Goal: Information Seeking & Learning: Learn about a topic

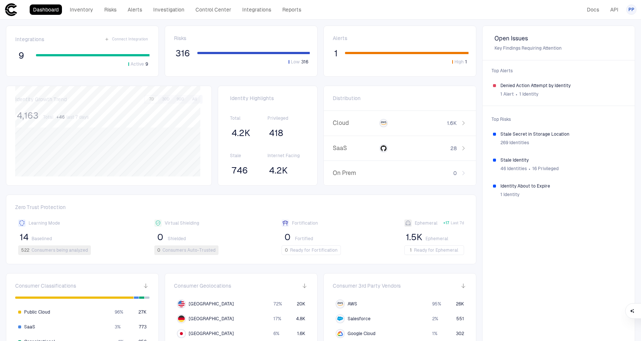
click at [457, 62] on span "High" at bounding box center [458, 62] width 9 height 6
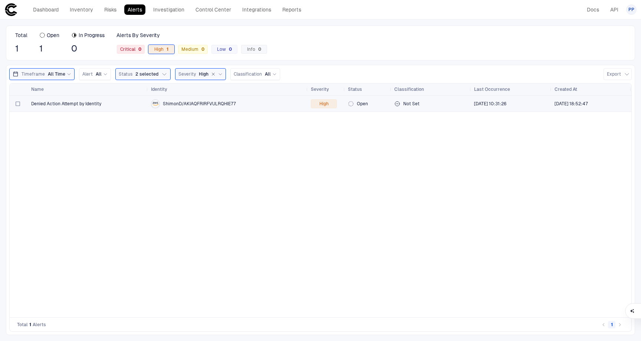
click at [192, 105] on span "ShimonD/AKIAQFRIRFVULRQHIE77" at bounding box center [199, 104] width 73 height 6
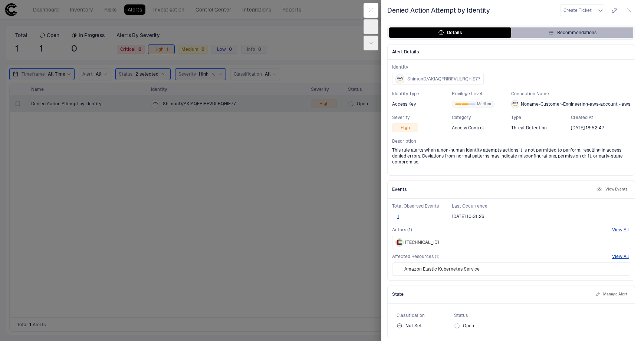
click at [572, 31] on div "Recommendations" at bounding box center [572, 33] width 48 height 6
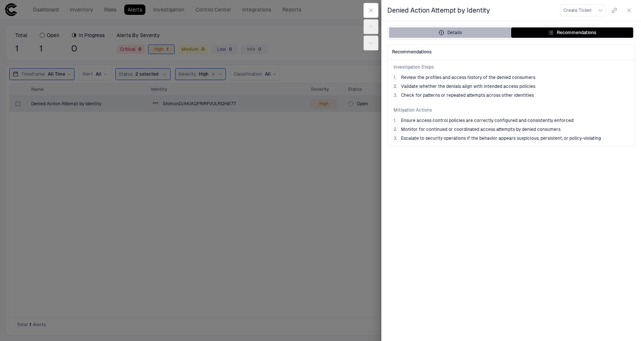
click at [457, 32] on div "Details" at bounding box center [449, 33] width 23 height 6
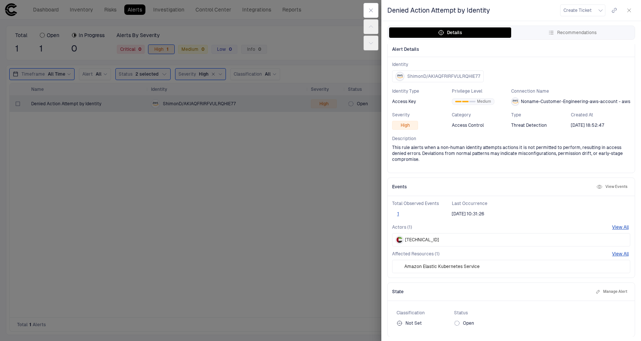
scroll to position [3, 0]
click at [337, 183] on div at bounding box center [320, 170] width 641 height 341
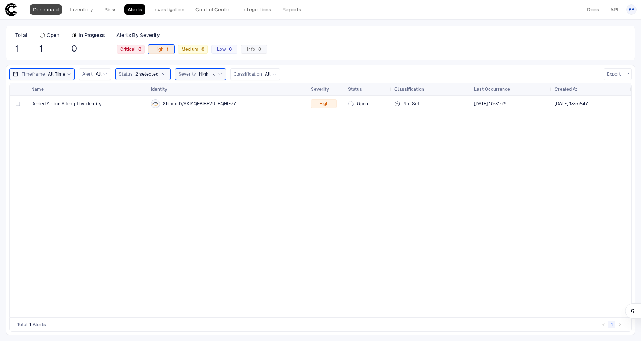
click at [50, 10] on link "Dashboard" at bounding box center [46, 9] width 32 height 10
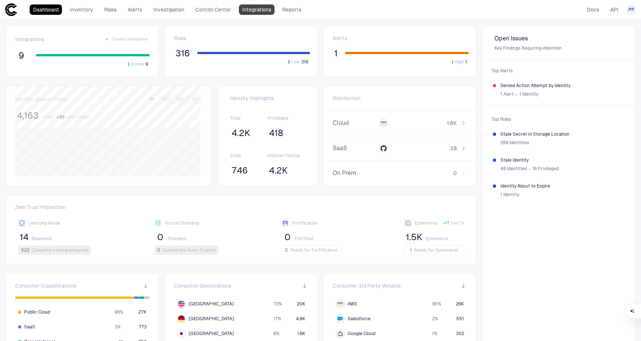
click at [257, 10] on link "Integrations" at bounding box center [257, 9] width 36 height 10
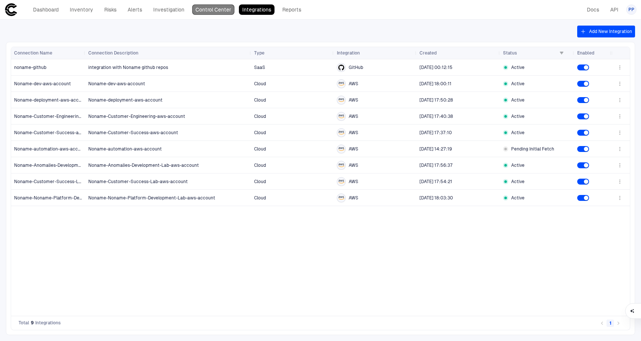
click at [211, 6] on link "Control Center" at bounding box center [213, 9] width 42 height 10
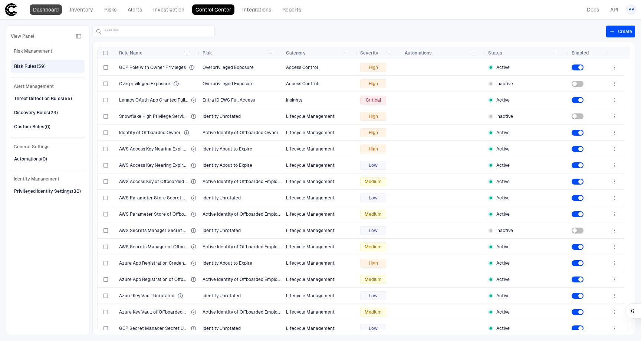
click at [54, 9] on link "Dashboard" at bounding box center [46, 9] width 32 height 10
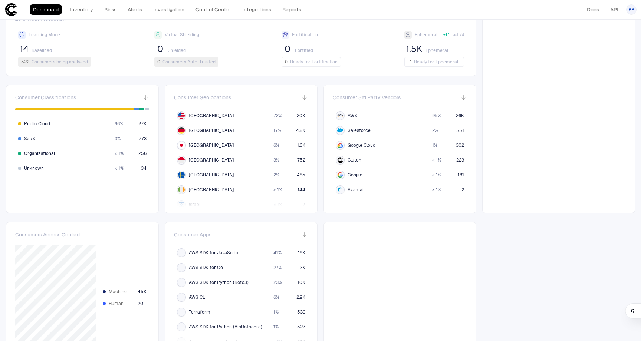
scroll to position [204, 0]
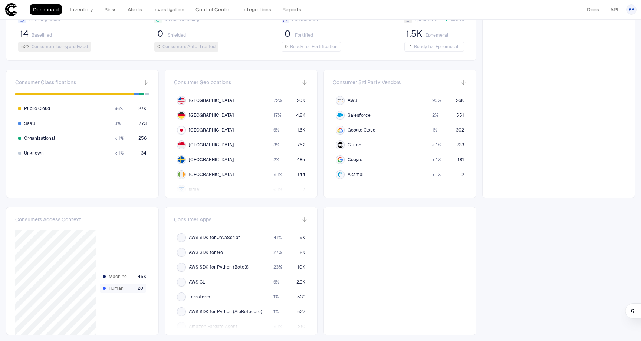
click at [139, 287] on span "20" at bounding box center [141, 288] width 6 height 6
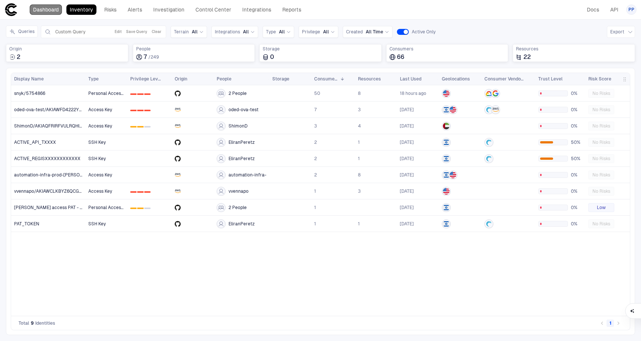
click at [53, 14] on link "Dashboard" at bounding box center [46, 9] width 32 height 10
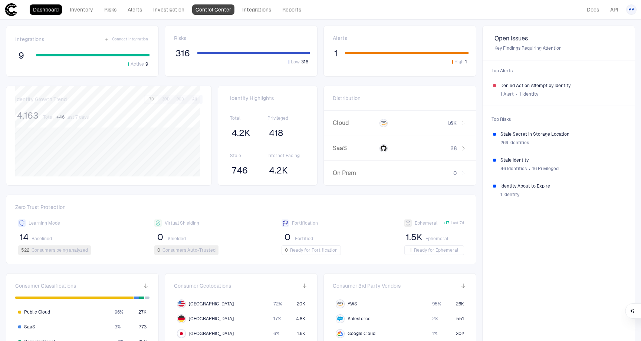
click at [214, 11] on link "Control Center" at bounding box center [213, 9] width 42 height 10
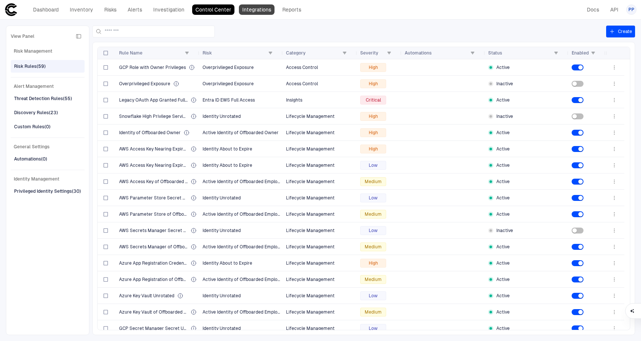
click at [252, 9] on link "Integrations" at bounding box center [257, 9] width 36 height 10
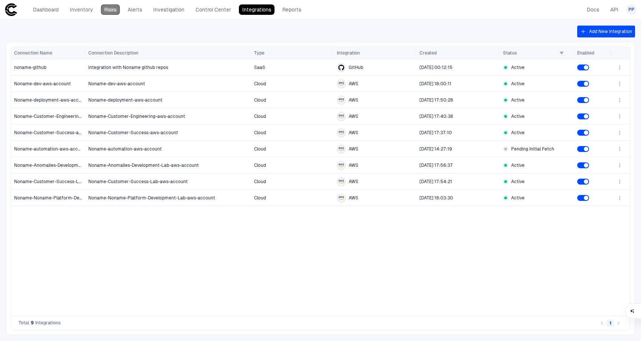
click at [116, 9] on link "Risks" at bounding box center [110, 9] width 19 height 10
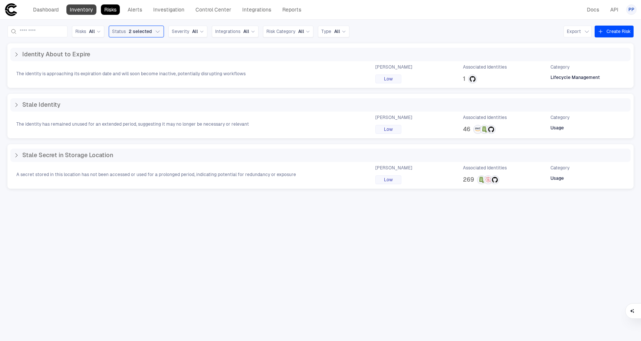
click at [79, 12] on link "Inventory" at bounding box center [81, 9] width 30 height 10
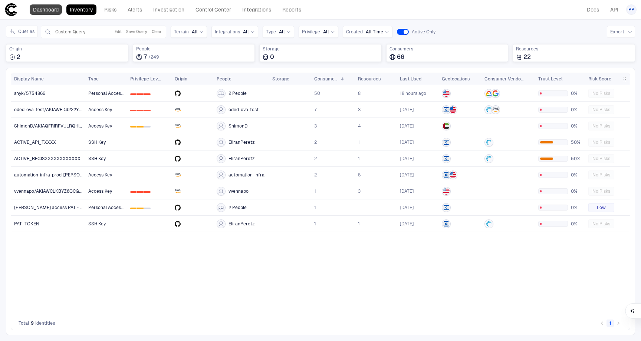
click at [44, 10] on link "Dashboard" at bounding box center [46, 9] width 32 height 10
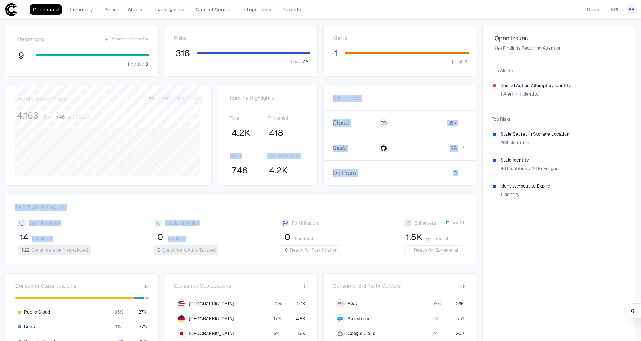
drag, startPoint x: 187, startPoint y: 244, endPoint x: 240, endPoint y: 154, distance: 104.2
click at [241, 152] on div "Integrations Connect Integration 9 Active 9 Risks 316 Low 316 Alerts 1 High 1 O…" at bounding box center [320, 282] width 641 height 525
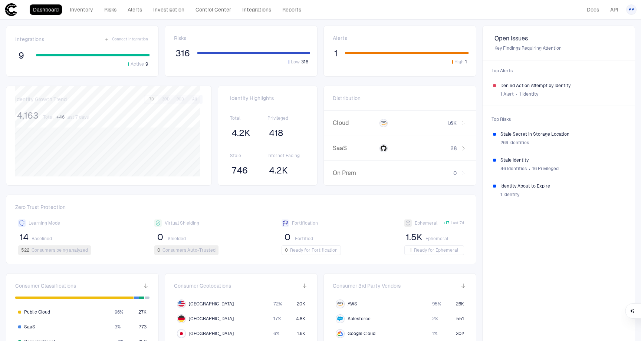
click at [238, 202] on div "Zero Trust Protection Learning Mode 14 Baselined 522 Consumers being analyzed V…" at bounding box center [241, 230] width 470 height 70
click at [85, 9] on link "Inventory" at bounding box center [81, 9] width 30 height 10
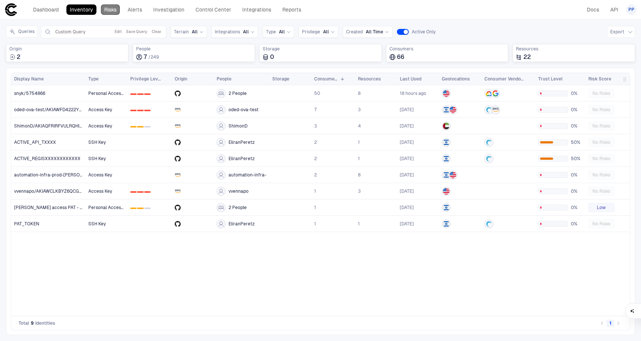
click at [112, 12] on link "Risks" at bounding box center [110, 9] width 19 height 10
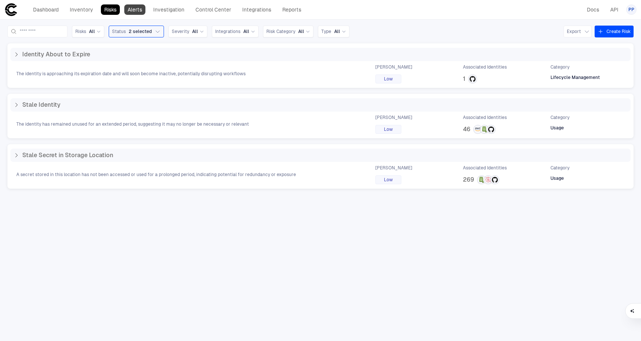
click at [134, 11] on link "Alerts" at bounding box center [134, 9] width 21 height 10
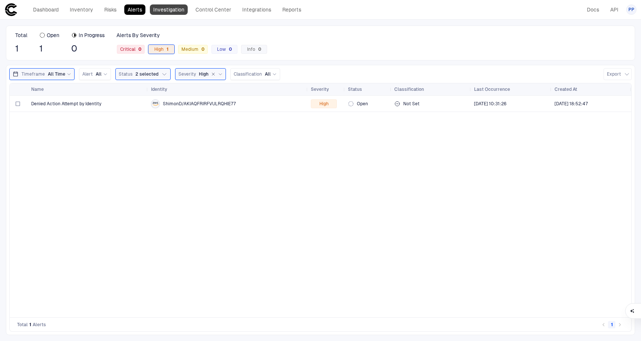
click at [162, 11] on link "Investigation" at bounding box center [169, 9] width 38 height 10
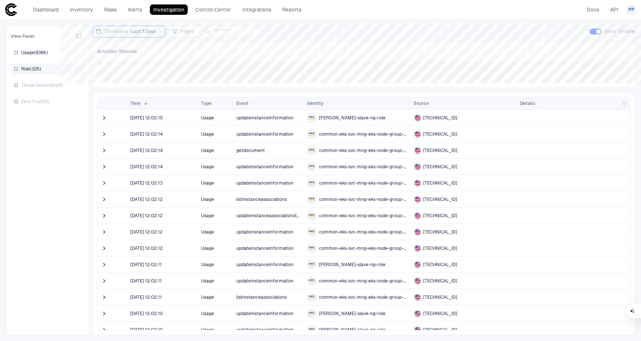
click at [37, 69] on span "Risk ( 325 )" at bounding box center [31, 69] width 20 height 6
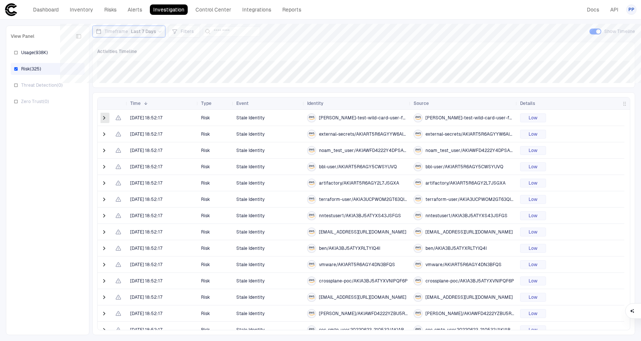
click at [104, 118] on span at bounding box center [103, 117] width 7 height 7
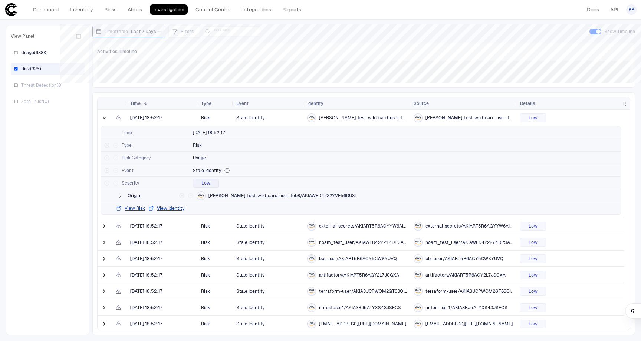
click at [104, 118] on span at bounding box center [103, 117] width 7 height 7
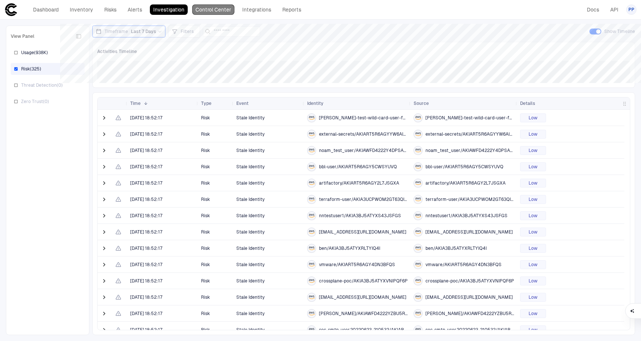
click at [211, 8] on link "Control Center" at bounding box center [213, 9] width 42 height 10
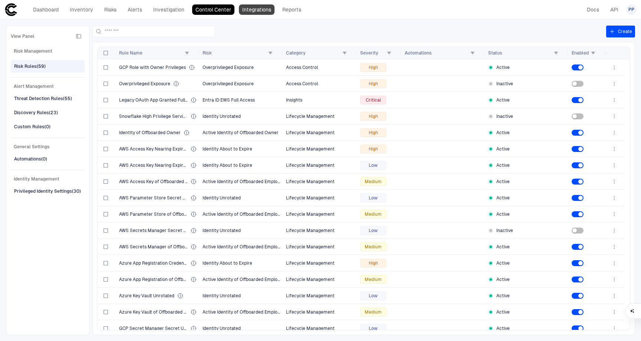
click at [261, 13] on link "Integrations" at bounding box center [257, 9] width 36 height 10
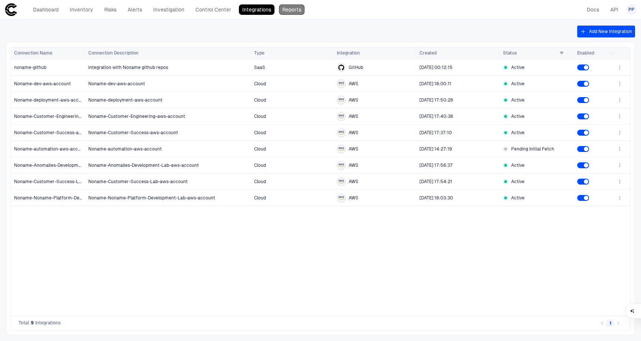
click at [285, 9] on link "Reports" at bounding box center [292, 9] width 26 height 10
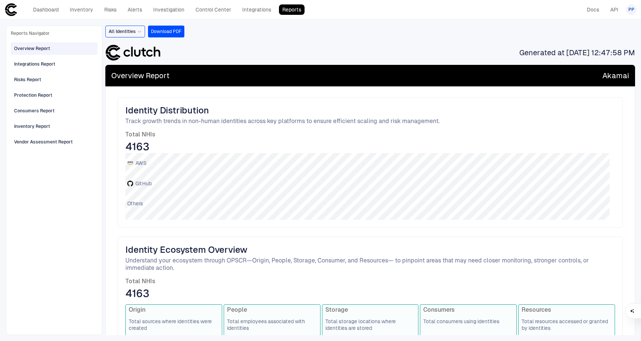
click at [135, 31] on span "All Identities" at bounding box center [122, 32] width 27 height 6
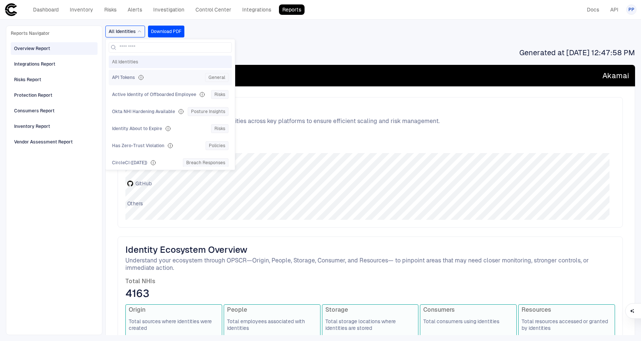
click at [131, 77] on span "API Tokens" at bounding box center [123, 78] width 23 height 6
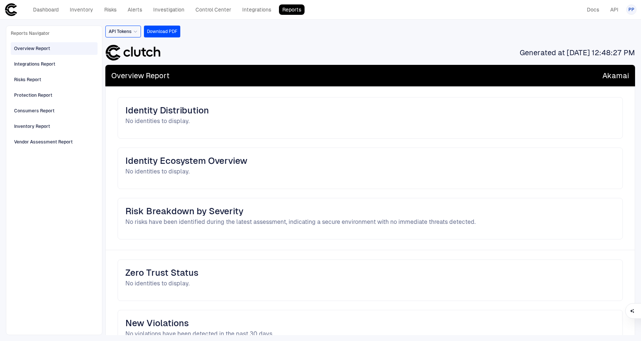
click at [126, 32] on span "API Tokens" at bounding box center [120, 32] width 23 height 6
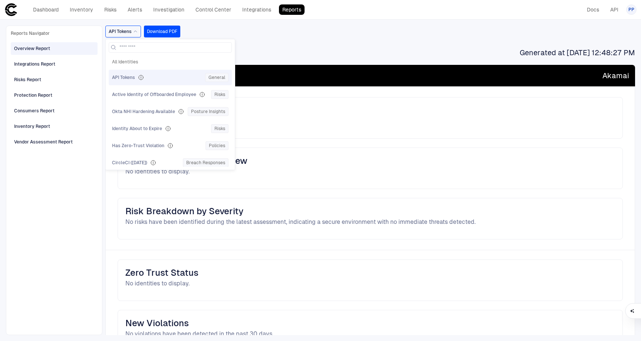
click at [135, 95] on span "Active Identity of Offboarded Employee" at bounding box center [154, 95] width 84 height 6
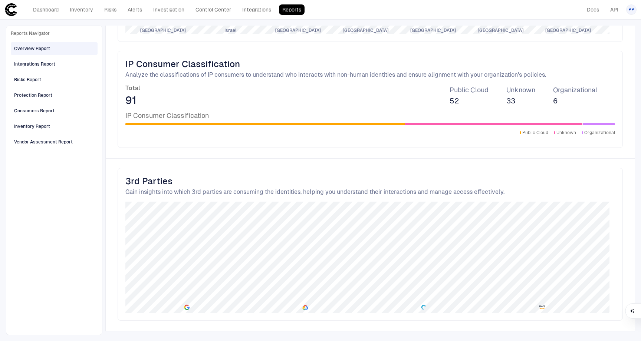
scroll to position [919, 0]
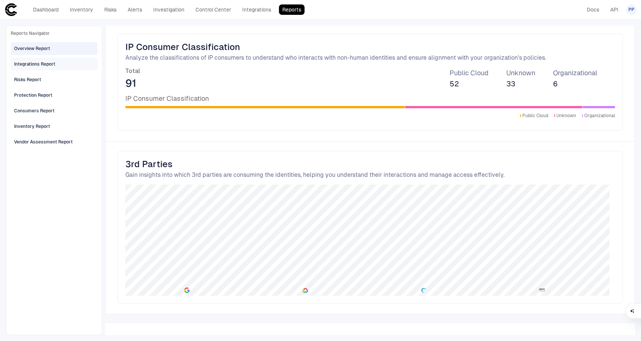
click at [55, 65] on div "Integrations Report" at bounding box center [34, 64] width 41 height 7
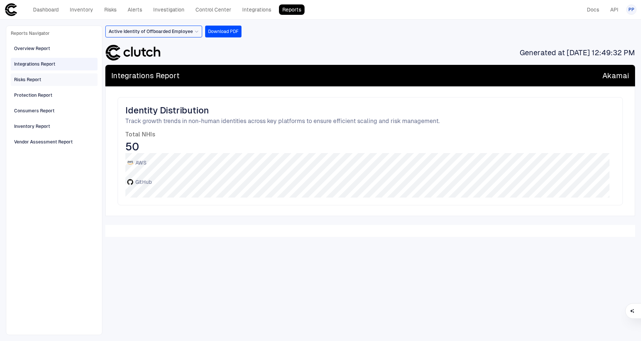
click at [32, 76] on div "Risks Report" at bounding box center [27, 79] width 27 height 7
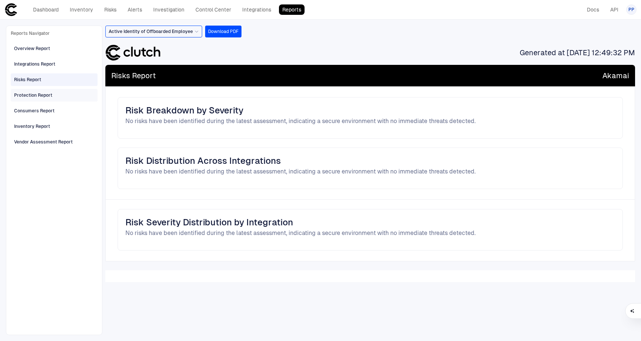
click at [37, 89] on div "Protection Report" at bounding box center [54, 95] width 87 height 13
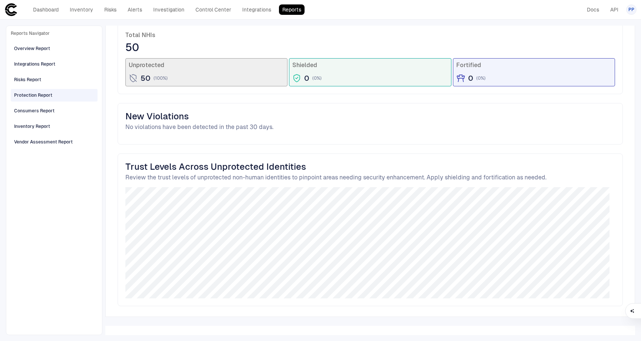
scroll to position [102, 0]
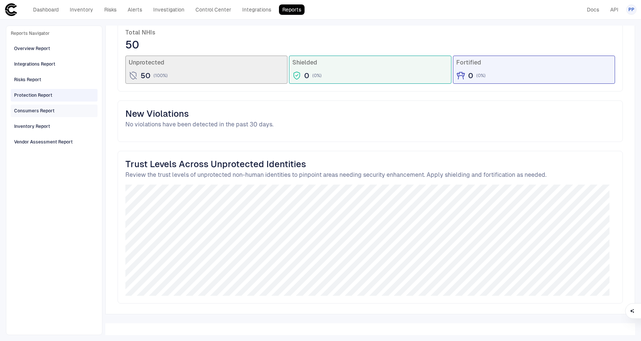
click at [36, 111] on div "Consumers Report" at bounding box center [34, 111] width 40 height 7
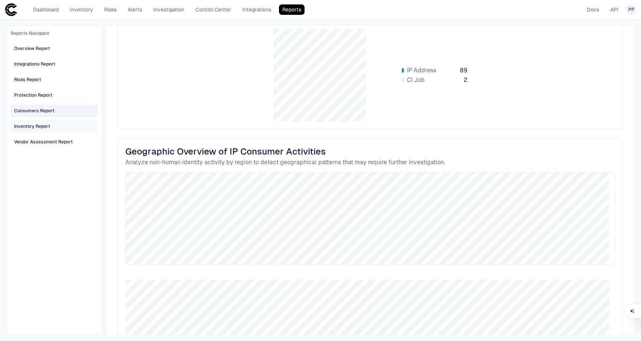
click at [37, 122] on span "Inventory Report" at bounding box center [32, 127] width 36 height 10
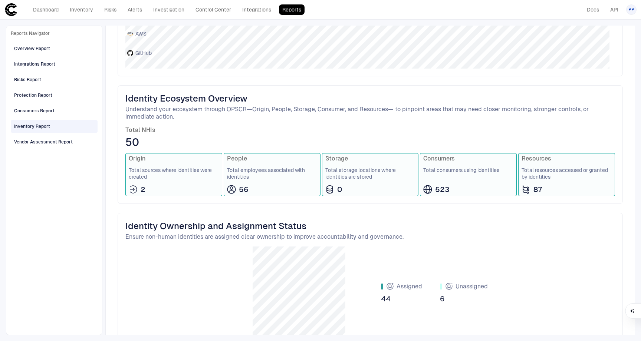
scroll to position [23, 0]
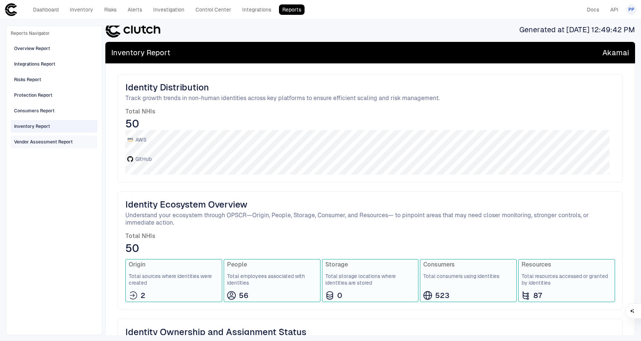
click at [35, 142] on div "Vendor Assessment Report" at bounding box center [43, 142] width 59 height 7
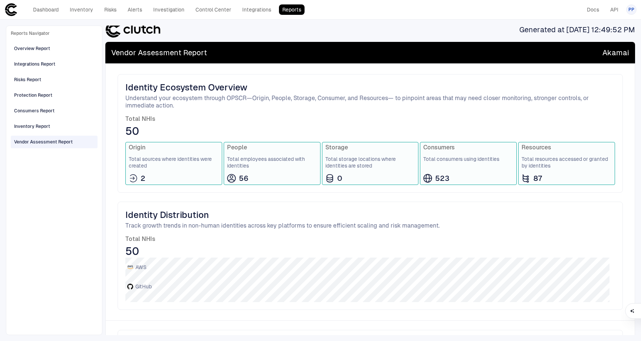
scroll to position [6, 0]
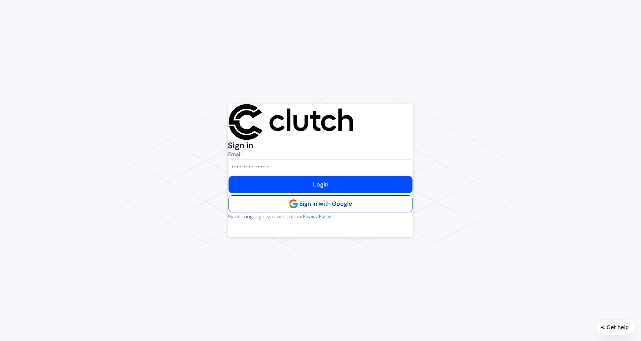
click at [343, 212] on vaadin-button "Sign In with Google" at bounding box center [320, 203] width 184 height 17
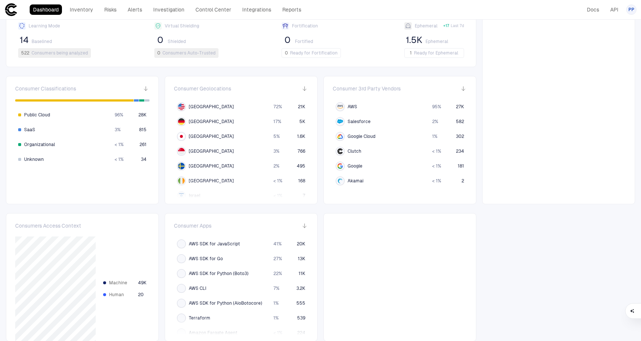
scroll to position [204, 0]
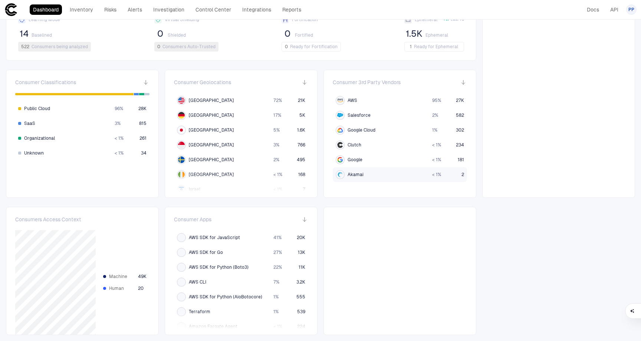
click at [356, 176] on span "Akamai" at bounding box center [355, 175] width 16 height 6
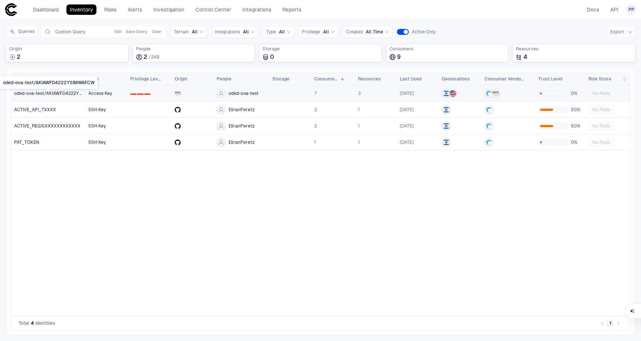
click at [55, 94] on span "oded-ova-test/AKIAWFD4222YSIMWAFCW" at bounding box center [48, 93] width 69 height 6
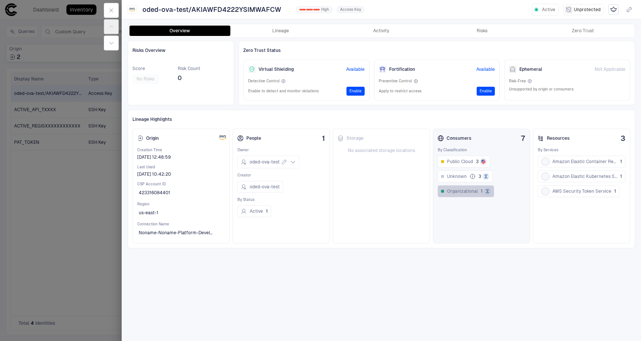
click at [470, 191] on span "Organizational" at bounding box center [462, 191] width 31 height 6
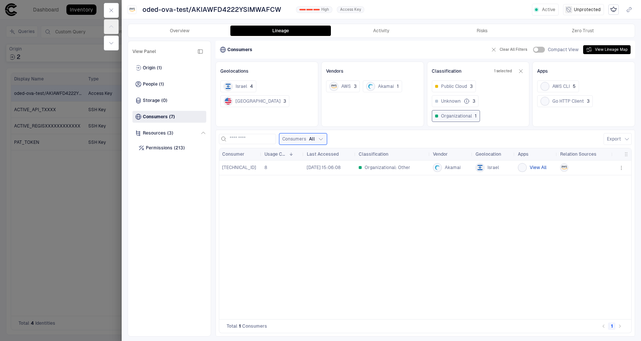
click at [534, 169] on button "View All" at bounding box center [537, 167] width 17 height 9
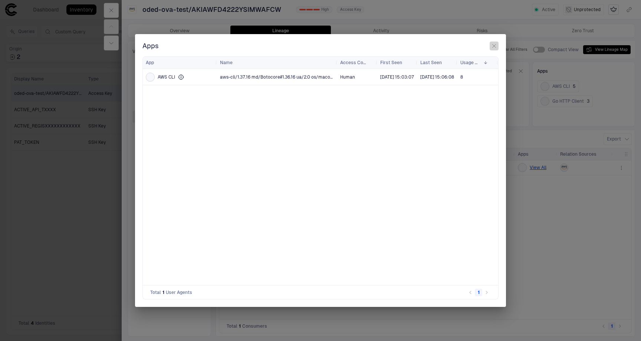
click at [492, 46] on icon "button" at bounding box center [494, 46] width 6 height 6
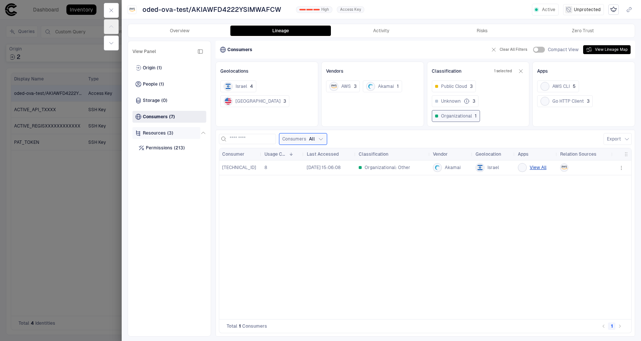
click at [149, 132] on span "Resources" at bounding box center [154, 133] width 23 height 6
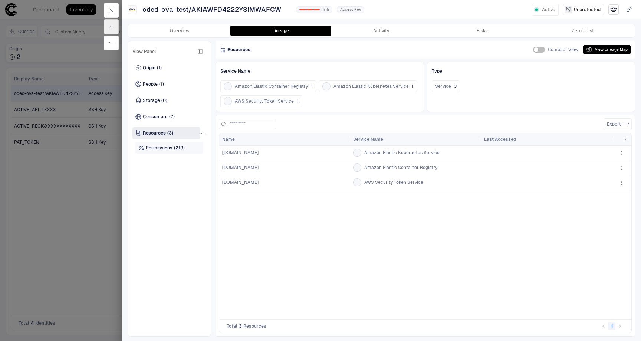
click at [159, 146] on span "Permissions" at bounding box center [159, 148] width 27 height 6
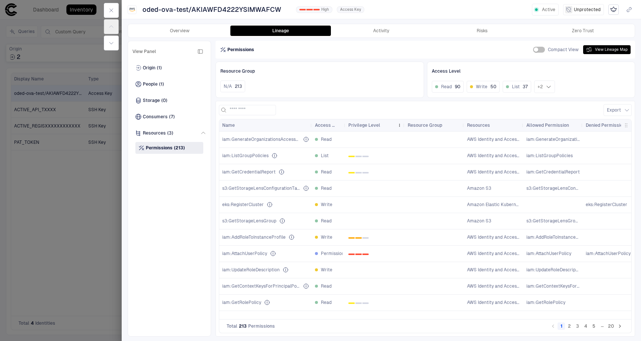
click at [364, 125] on span "Privilege Level" at bounding box center [364, 125] width 32 height 6
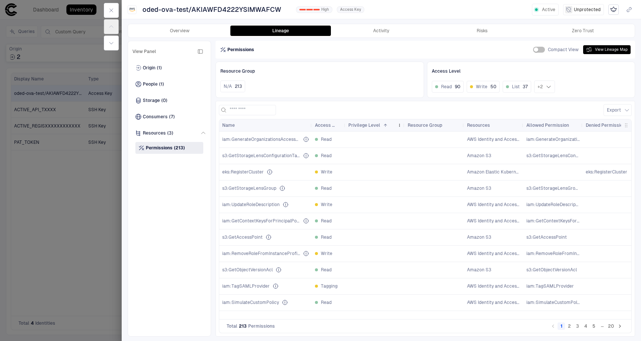
click at [364, 125] on span "Privilege Level" at bounding box center [364, 125] width 32 height 6
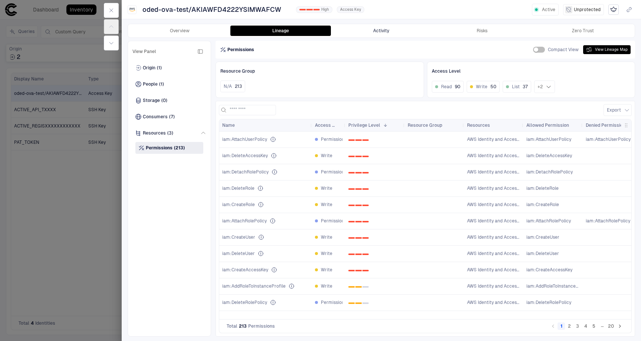
click at [388, 32] on button "Activity" at bounding box center [381, 31] width 101 height 10
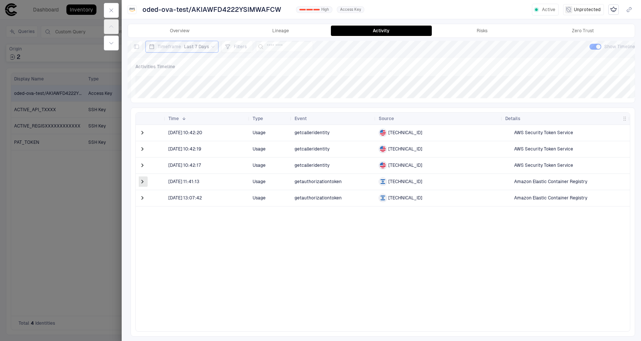
click at [143, 182] on span at bounding box center [142, 181] width 7 height 7
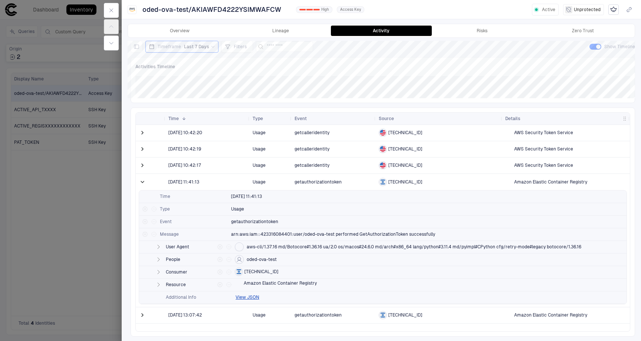
click at [143, 182] on span at bounding box center [142, 181] width 7 height 7
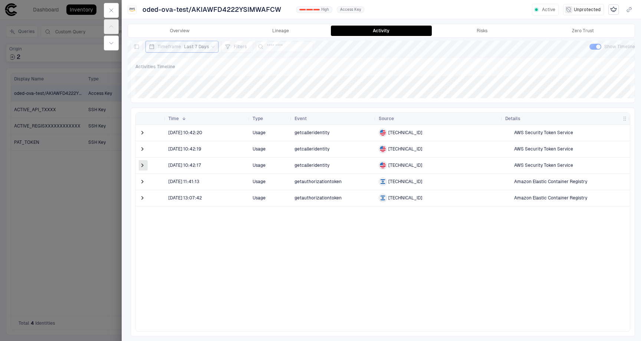
click at [141, 166] on span at bounding box center [142, 165] width 7 height 7
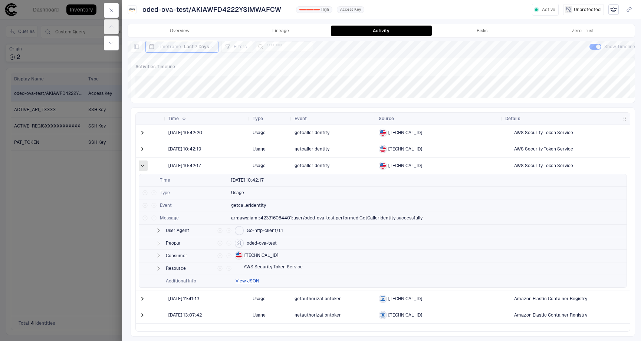
click at [143, 168] on span at bounding box center [142, 165] width 7 height 7
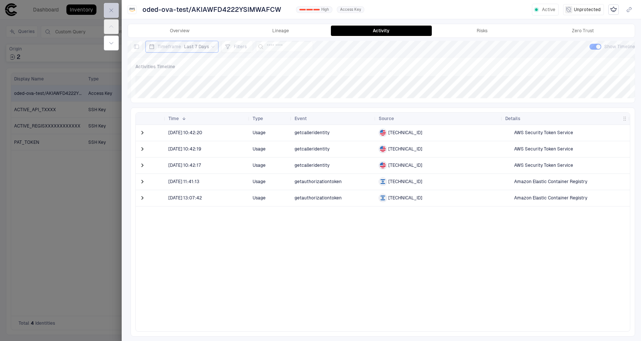
click at [111, 11] on icon "button" at bounding box center [111, 10] width 6 height 6
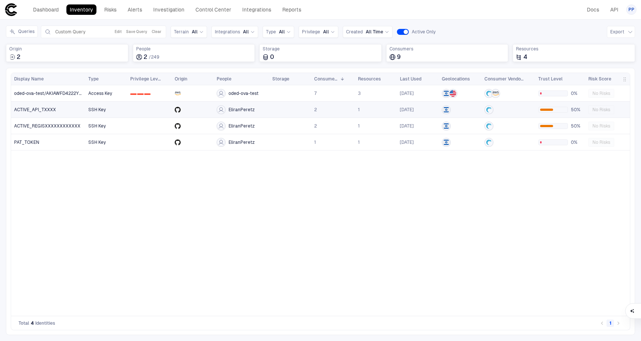
click at [48, 109] on span "ACTIVE_API_TXXXX" at bounding box center [35, 110] width 42 height 6
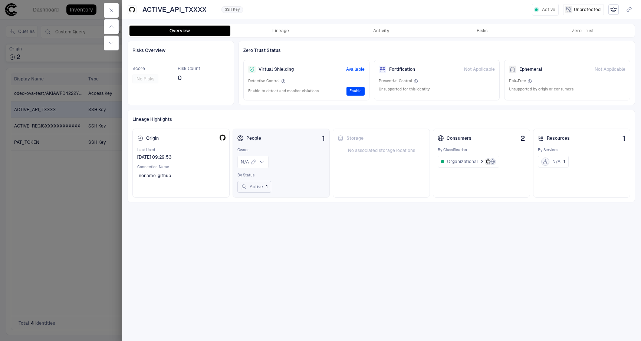
click at [259, 186] on button "Active 1" at bounding box center [254, 187] width 34 height 12
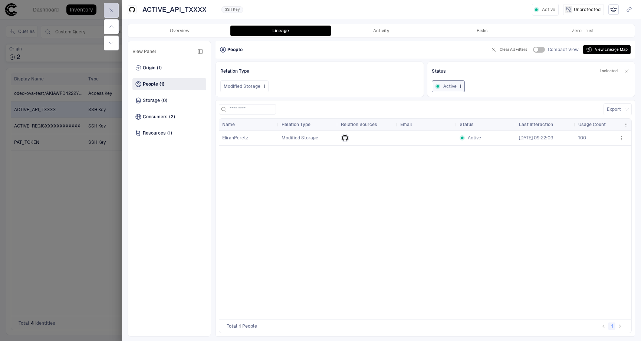
click at [114, 10] on icon "button" at bounding box center [111, 10] width 6 height 6
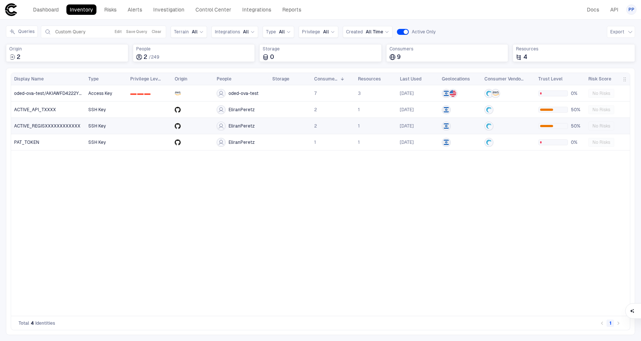
click at [47, 126] on span "ACTIVE_REGISXXXXXXXXXXXX" at bounding box center [47, 126] width 66 height 6
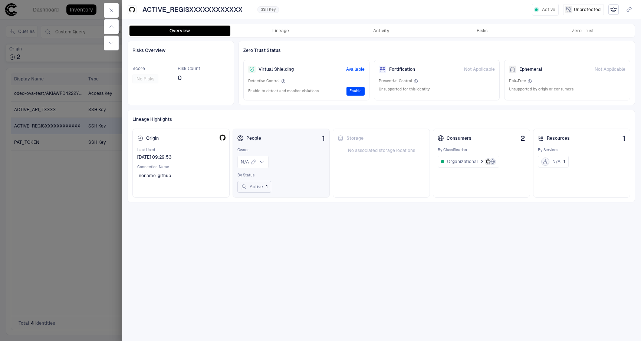
click at [254, 185] on button "Active 1" at bounding box center [254, 187] width 34 height 12
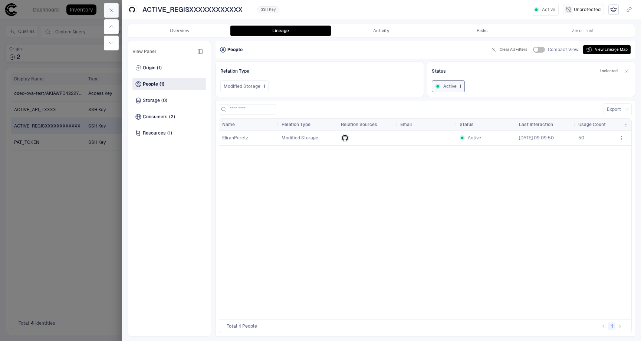
click at [112, 9] on icon "button" at bounding box center [111, 10] width 6 height 6
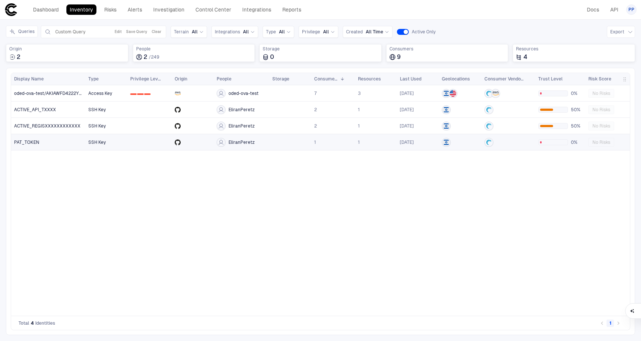
click at [50, 144] on div "PAT_TOKEN" at bounding box center [48, 142] width 69 height 6
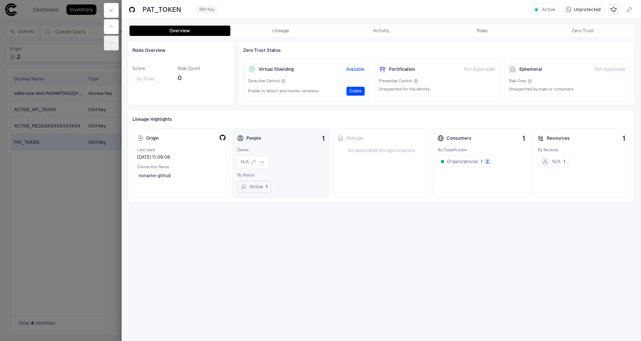
click at [256, 189] on button "Active 1" at bounding box center [254, 187] width 34 height 12
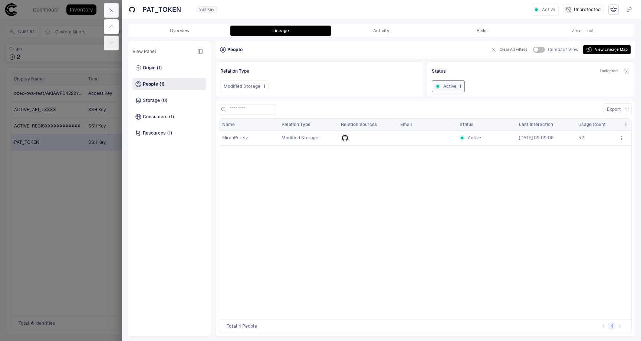
click at [110, 11] on icon "button" at bounding box center [111, 10] width 6 height 6
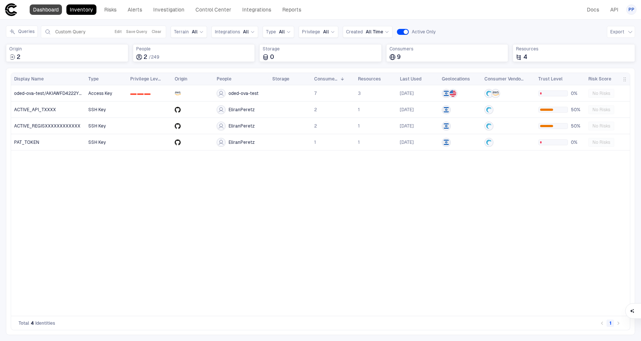
click at [38, 9] on link "Dashboard" at bounding box center [46, 9] width 32 height 10
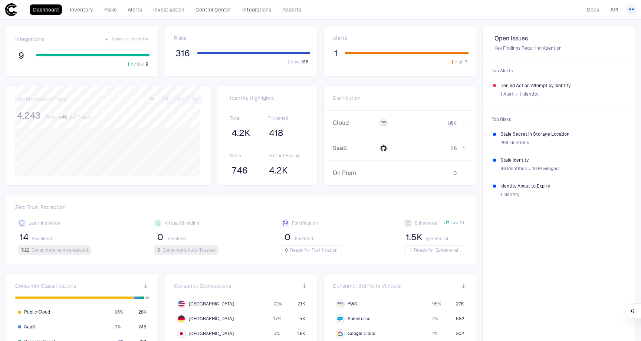
click at [631, 10] on span "PP" at bounding box center [631, 10] width 6 height 6
click at [591, 50] on span "Admin Settings" at bounding box center [595, 47] width 32 height 6
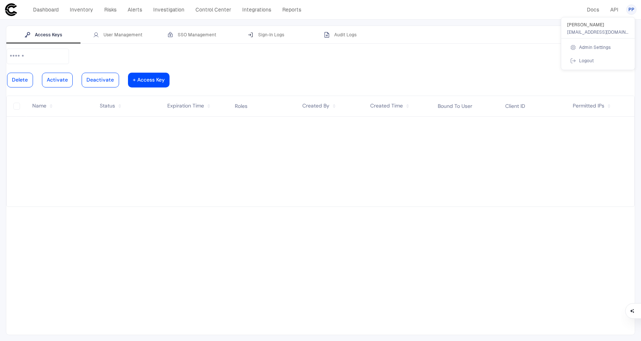
click at [270, 36] on div at bounding box center [320, 170] width 641 height 341
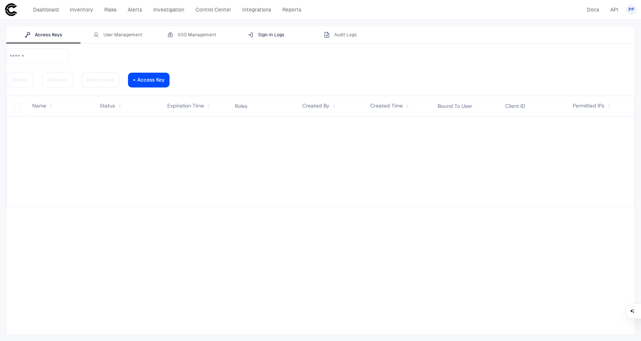
click at [270, 34] on div "Sign-In Logs" at bounding box center [266, 35] width 36 height 6
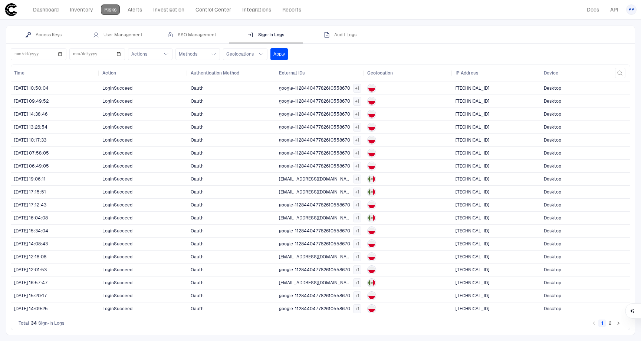
click at [115, 10] on link "Risks" at bounding box center [110, 9] width 19 height 10
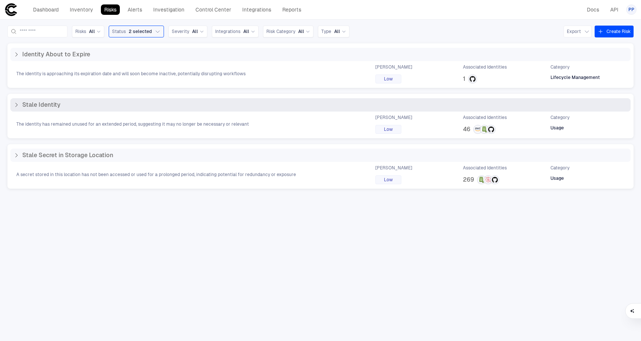
click at [42, 107] on span "Stale Identity" at bounding box center [41, 104] width 38 height 7
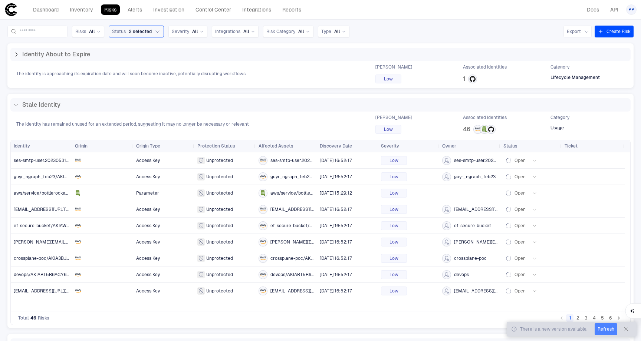
click at [606, 330] on button "Refresh" at bounding box center [605, 329] width 23 height 12
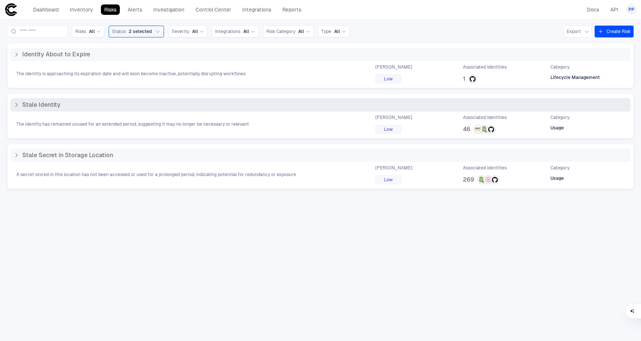
click at [52, 106] on span "Stale Identity" at bounding box center [41, 104] width 38 height 7
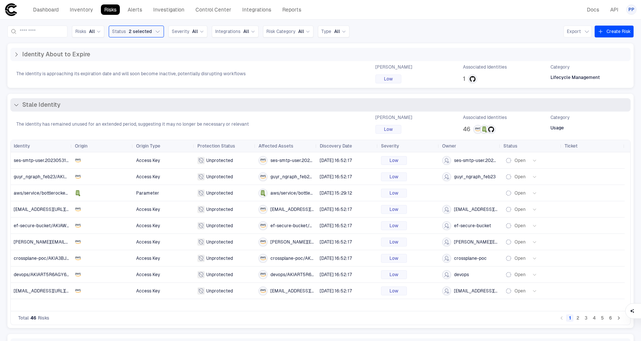
click at [52, 106] on span "Stale Identity" at bounding box center [41, 104] width 38 height 7
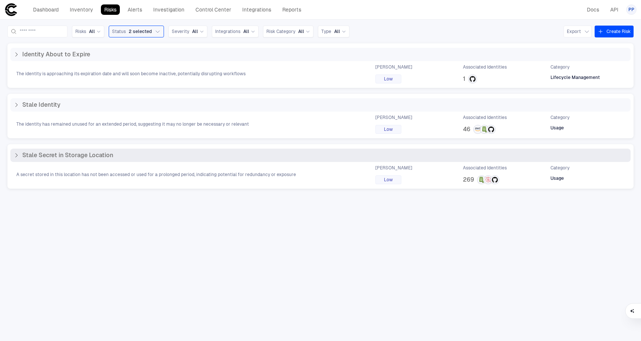
click at [72, 157] on span "Stale Secret in Storage Location" at bounding box center [67, 155] width 91 height 7
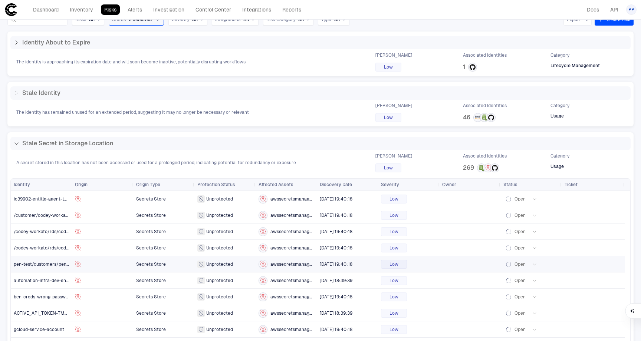
scroll to position [43, 0]
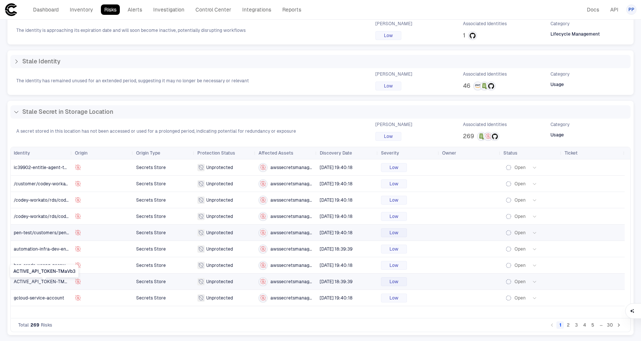
click at [41, 282] on span "ACTIVE_API_TOKEN-TMaVb3" at bounding box center [45, 281] width 62 height 5
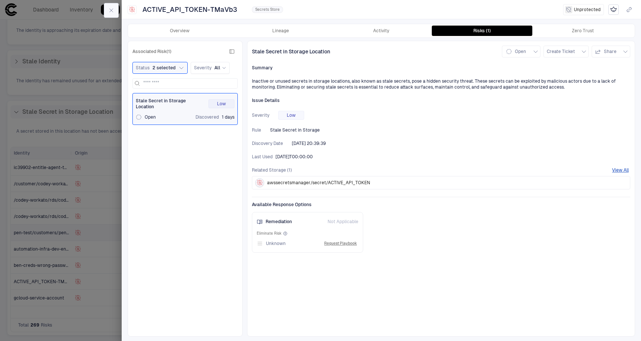
click at [114, 12] on button "button" at bounding box center [111, 10] width 15 height 15
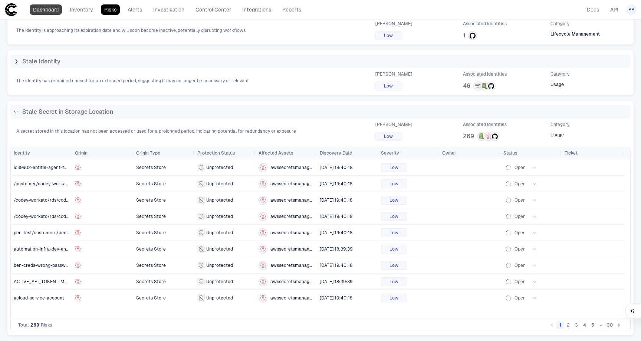
click at [42, 10] on link "Dashboard" at bounding box center [46, 9] width 32 height 10
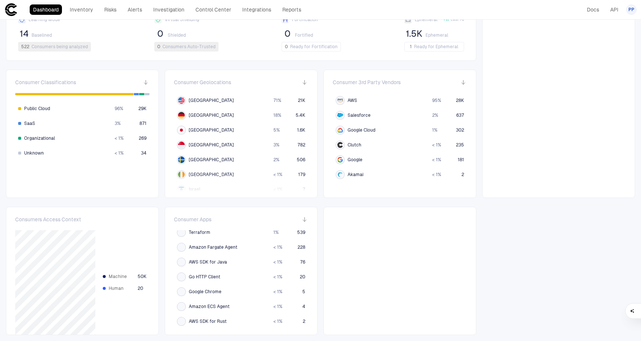
scroll to position [79, 0]
click at [344, 160] on div "Google" at bounding box center [380, 159] width 90 height 9
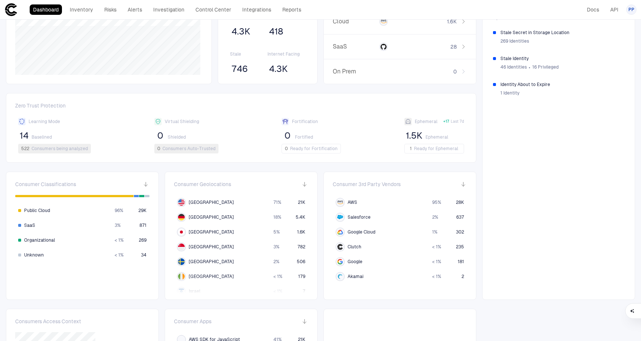
scroll to position [115, 0]
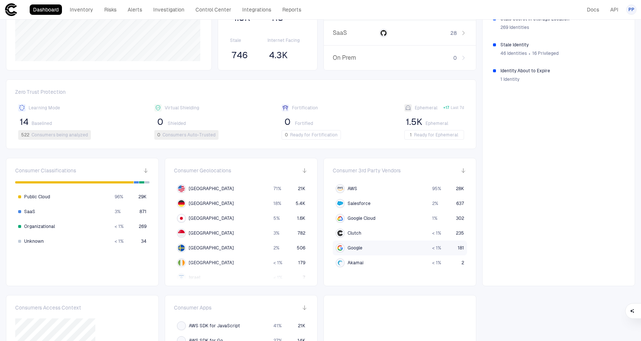
click at [348, 249] on span "Google" at bounding box center [354, 248] width 15 height 6
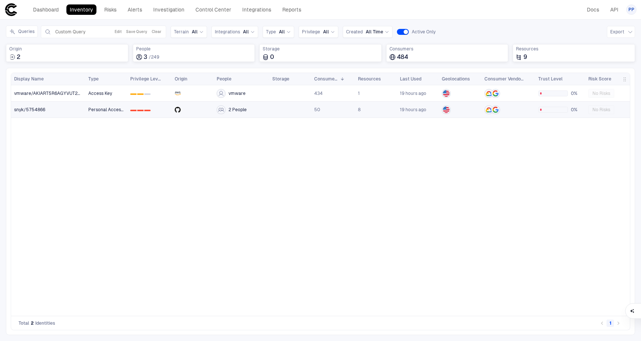
click at [33, 110] on span "snyk/5754866" at bounding box center [29, 110] width 31 height 6
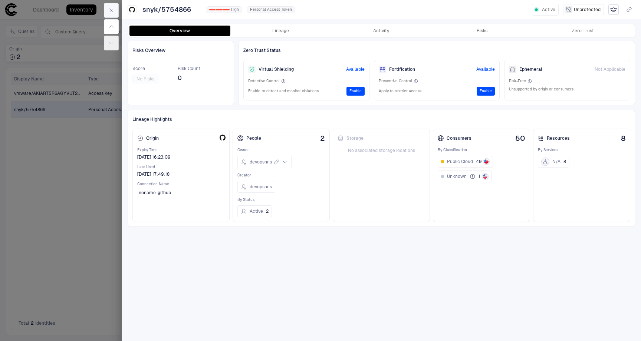
click at [115, 11] on button "button" at bounding box center [111, 10] width 15 height 15
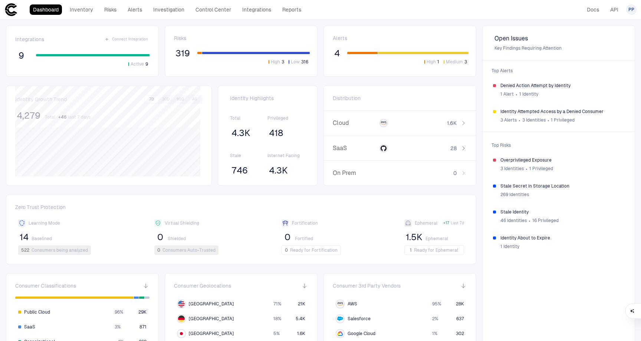
click at [274, 134] on span "418" at bounding box center [276, 133] width 14 height 11
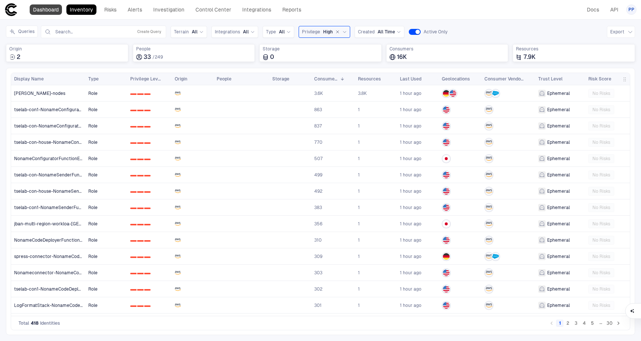
click at [43, 10] on link "Dashboard" at bounding box center [46, 9] width 32 height 10
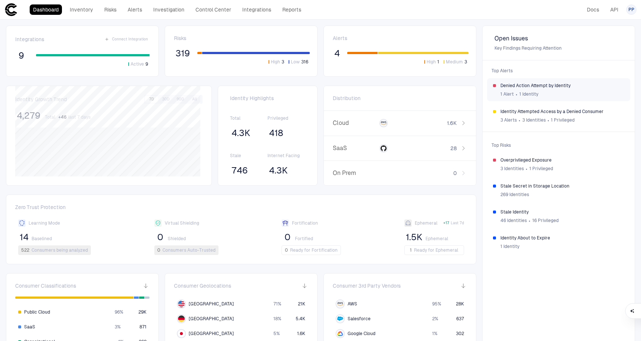
click at [547, 89] on div "1 Alert ∙ 1 Identity" at bounding box center [562, 94] width 124 height 11
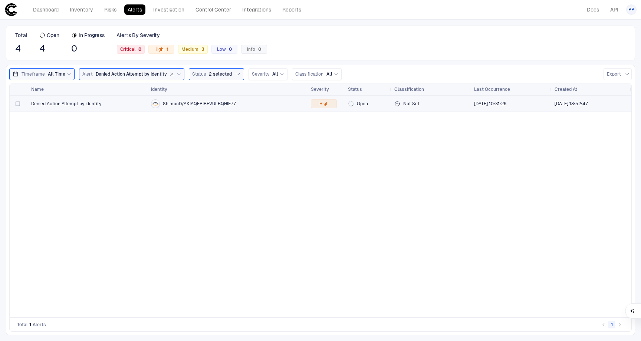
click at [198, 103] on span "ShimonD/AKIAQFRIRFVULRQHIE77" at bounding box center [199, 104] width 73 height 6
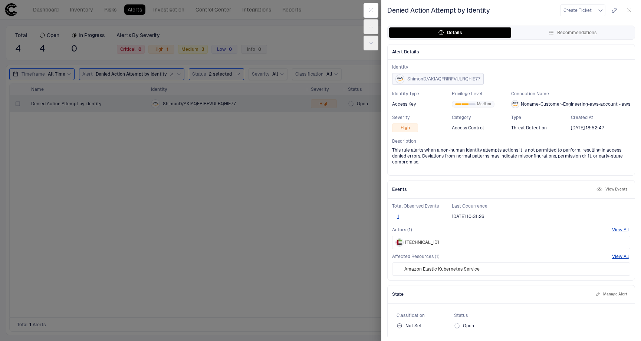
click at [423, 80] on span "ShimonD/AKIAQFRIRFVULRQHIE77" at bounding box center [443, 79] width 73 height 6
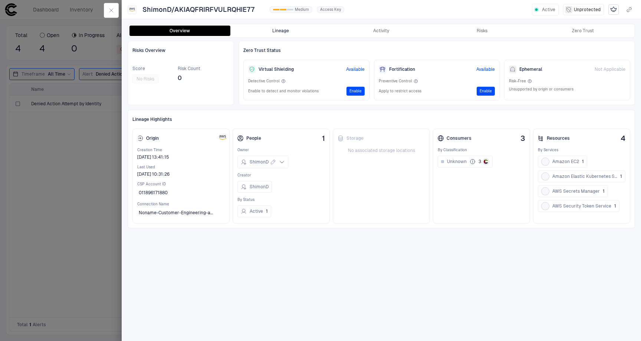
click at [278, 31] on button "Lineage" at bounding box center [280, 31] width 101 height 10
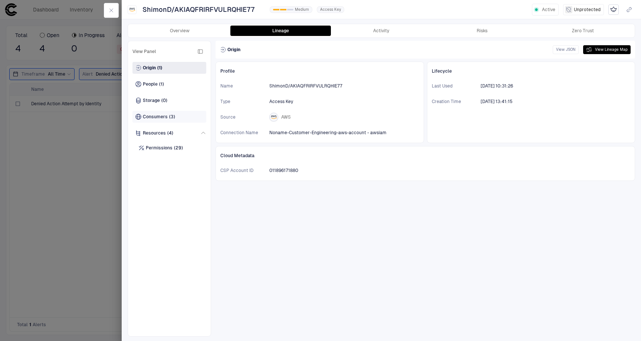
click at [159, 118] on span "Consumers" at bounding box center [155, 117] width 25 height 6
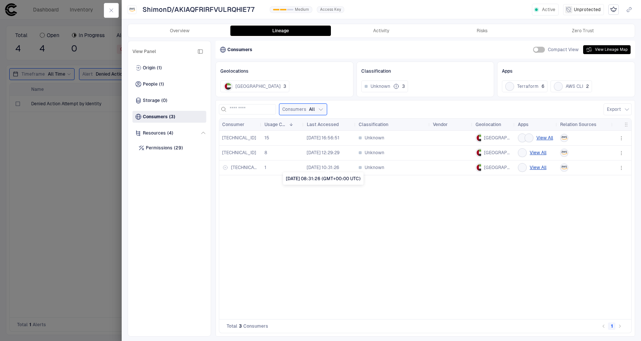
click at [330, 168] on span "8/19/2025 10:31:26" at bounding box center [323, 168] width 32 height 6
click at [181, 153] on div "Permissions (29)" at bounding box center [169, 148] width 68 height 12
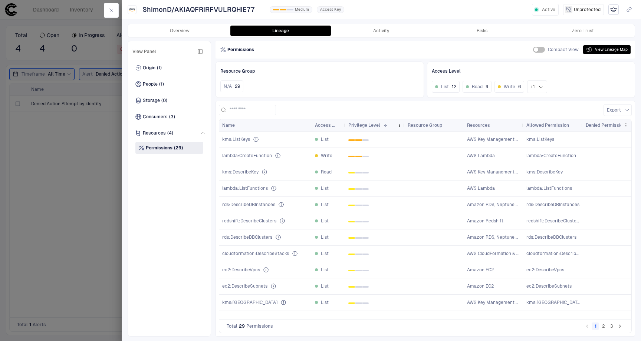
click at [366, 125] on span "Privilege Level" at bounding box center [364, 125] width 32 height 6
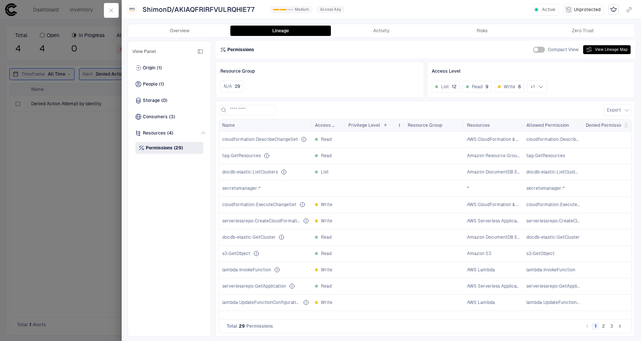
click at [368, 128] on span "Privilege Level" at bounding box center [364, 125] width 32 height 6
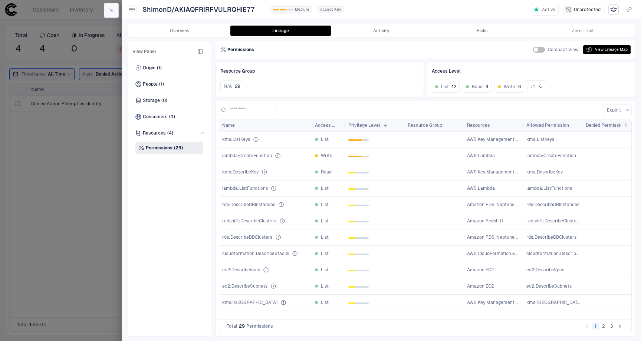
click at [112, 10] on icon "button" at bounding box center [111, 10] width 3 height 3
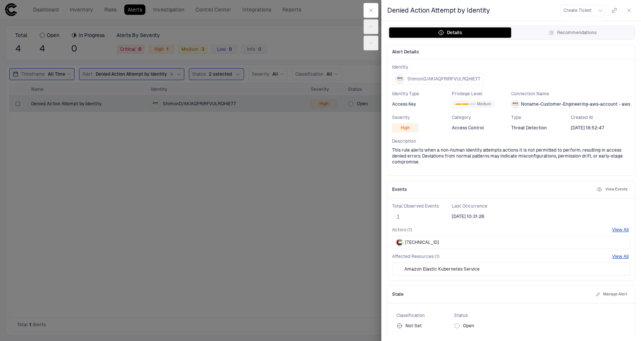
click at [608, 189] on button "View Events" at bounding box center [612, 189] width 34 height 9
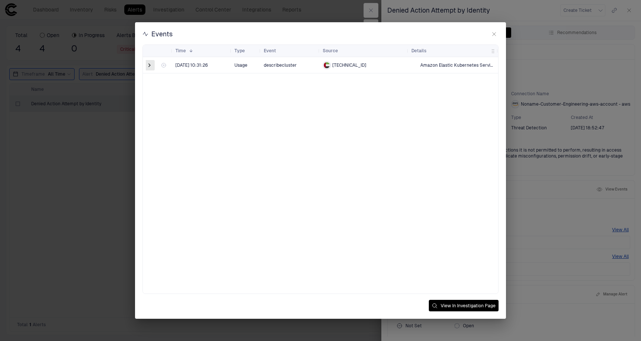
click at [150, 66] on span at bounding box center [149, 65] width 7 height 7
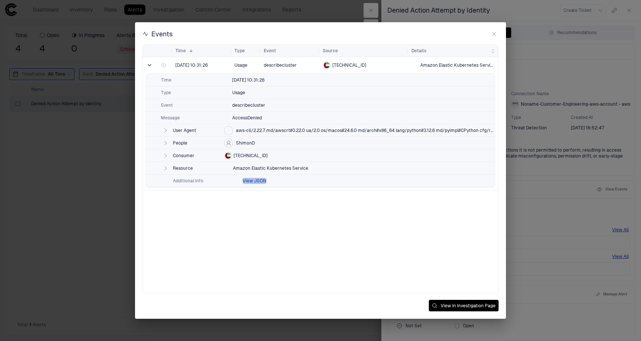
click at [251, 180] on button "View JSON" at bounding box center [254, 181] width 24 height 6
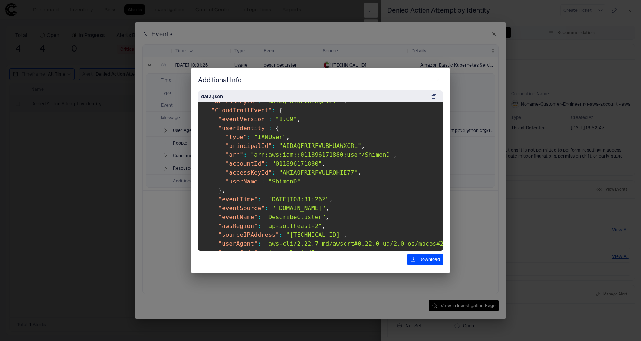
scroll to position [29, 0]
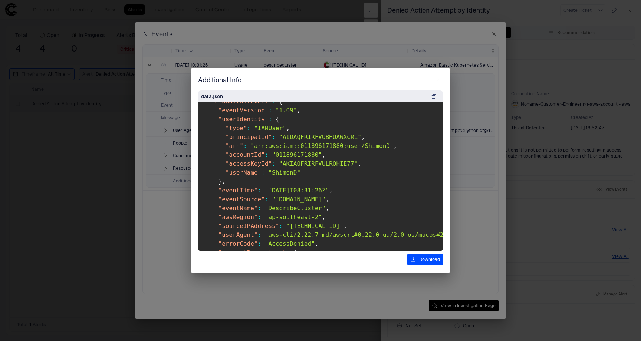
click at [438, 81] on icon "button" at bounding box center [438, 80] width 6 height 6
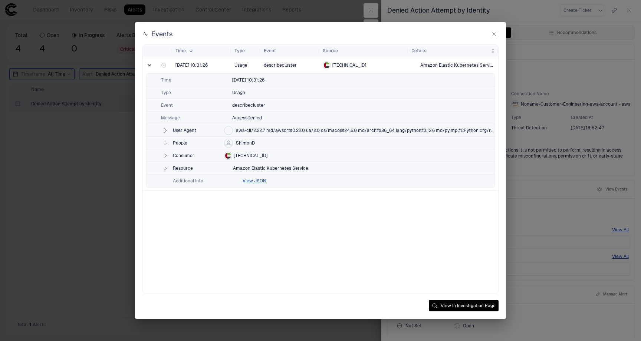
click at [495, 35] on icon "button" at bounding box center [494, 34] width 6 height 6
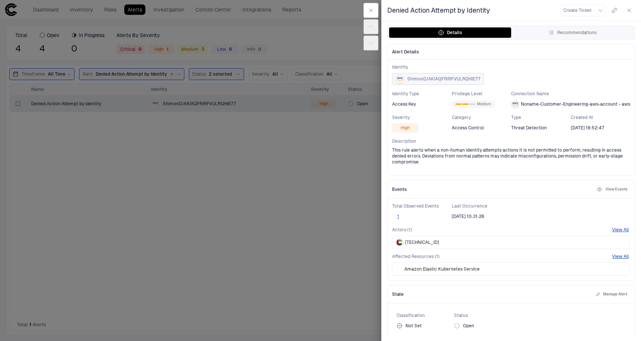
click at [432, 79] on span "ShimonD/AKIAQFRIRFVULRQHIE77" at bounding box center [443, 79] width 73 height 6
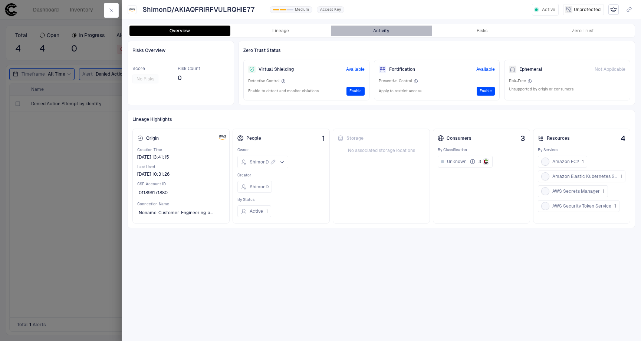
click at [391, 34] on button "Activity" at bounding box center [381, 31] width 101 height 10
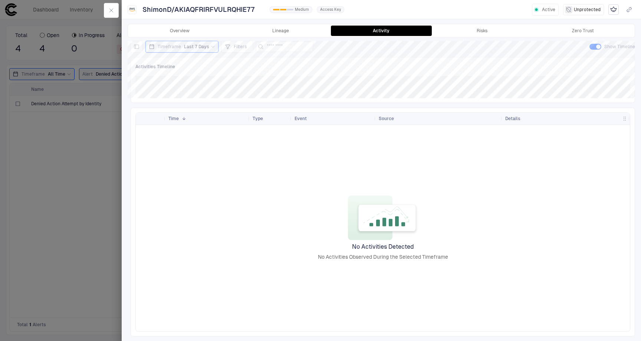
click at [208, 44] on div "Last 7 Days" at bounding box center [199, 47] width 31 height 6
click at [172, 109] on span "Last 30 Days" at bounding box center [169, 111] width 27 height 6
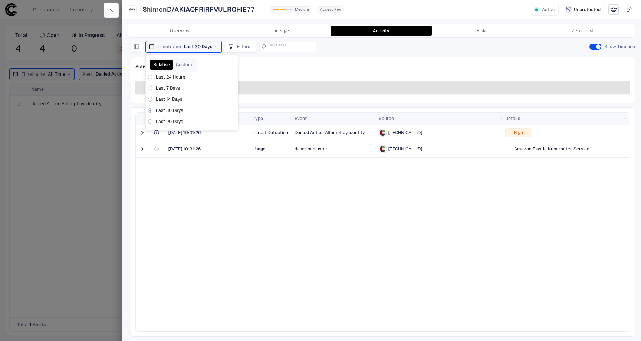
click at [383, 64] on div "Activities Timeline" at bounding box center [382, 67] width 495 height 10
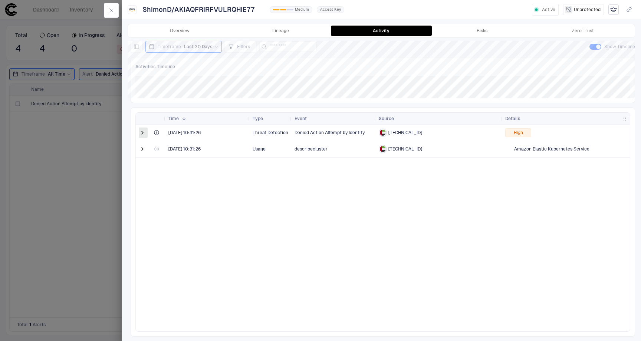
click at [143, 133] on span at bounding box center [142, 132] width 7 height 7
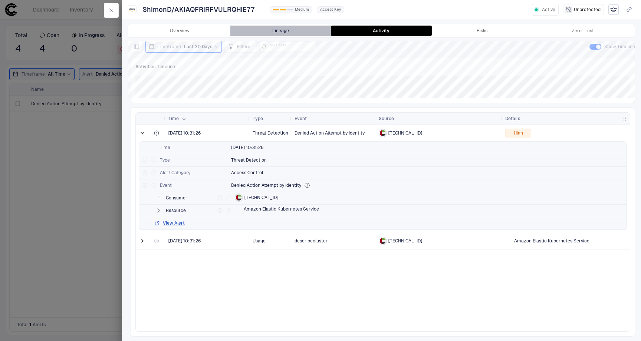
click at [275, 27] on button "Lineage" at bounding box center [280, 31] width 101 height 10
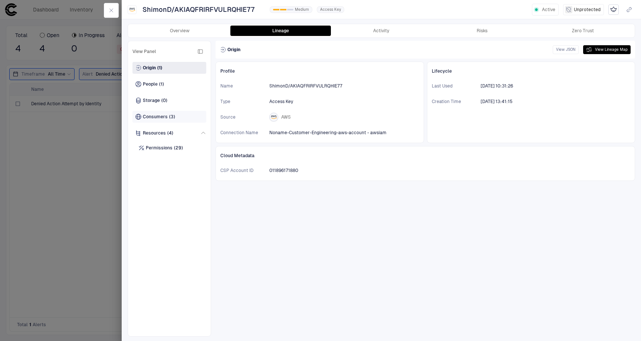
click at [157, 116] on span "Consumers" at bounding box center [155, 117] width 25 height 6
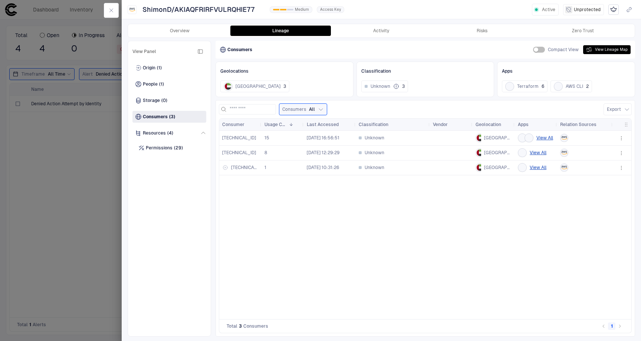
click at [621, 138] on icon "button" at bounding box center [621, 138] width 6 height 6
click at [614, 182] on div "Open Activity" at bounding box center [596, 182] width 37 height 6
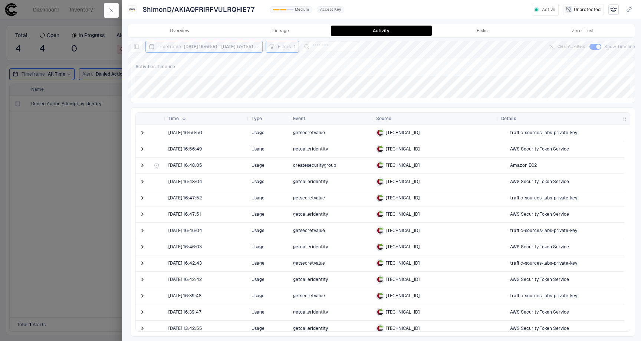
scroll to position [11, 0]
click at [139, 182] on span at bounding box center [142, 181] width 7 height 7
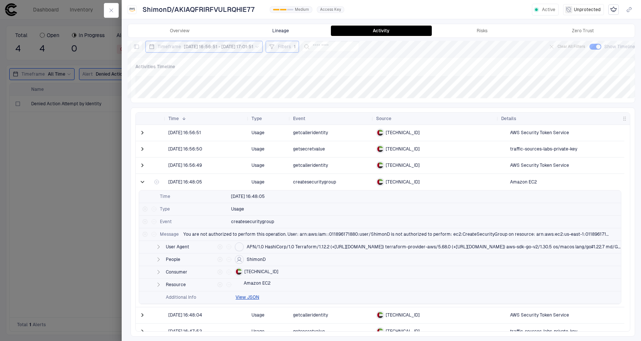
click at [274, 28] on button "Lineage" at bounding box center [280, 31] width 101 height 10
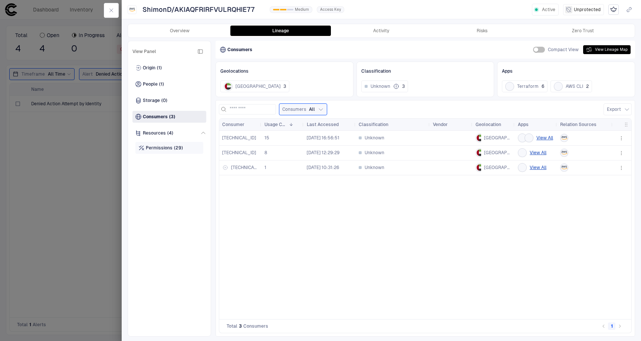
click at [161, 146] on span "Permissions" at bounding box center [159, 148] width 27 height 6
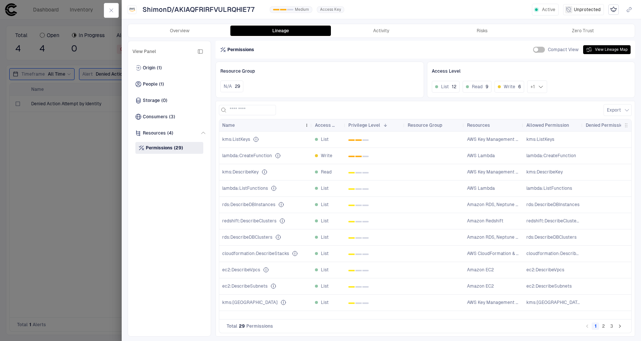
click at [243, 126] on div "Name" at bounding box center [261, 125] width 79 height 8
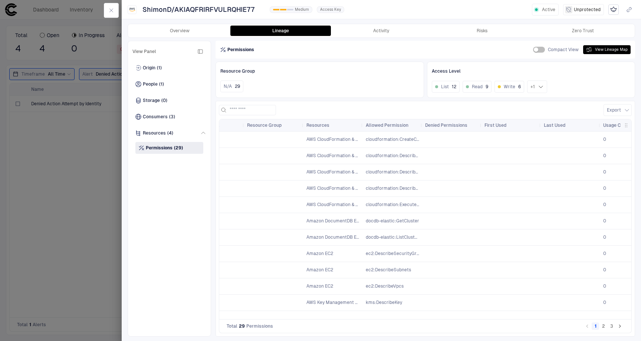
scroll to position [0, 215]
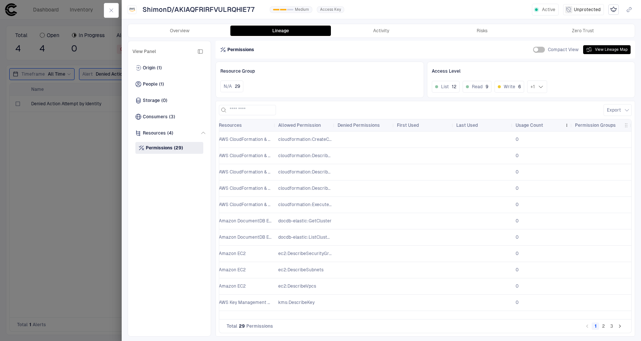
click at [523, 126] on span "Usage Count" at bounding box center [528, 125] width 27 height 6
click at [521, 129] on div "Usage Count 1" at bounding box center [538, 125] width 46 height 8
click at [525, 123] on span "Usage Count" at bounding box center [528, 125] width 27 height 6
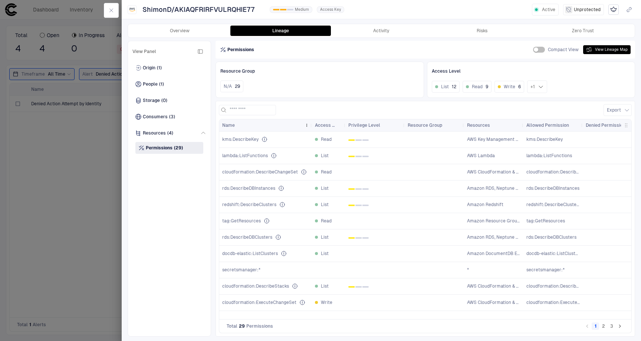
click at [240, 125] on div "Name" at bounding box center [261, 125] width 79 height 8
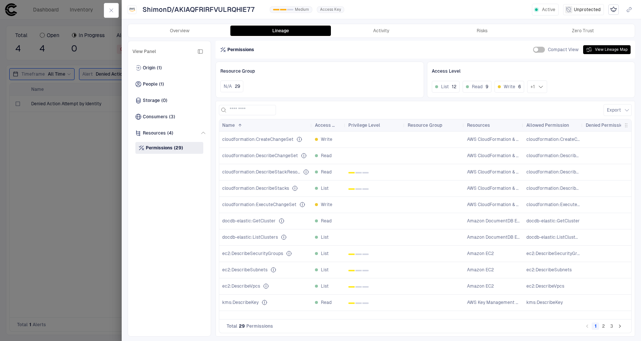
click at [603, 325] on button "2" at bounding box center [602, 326] width 7 height 7
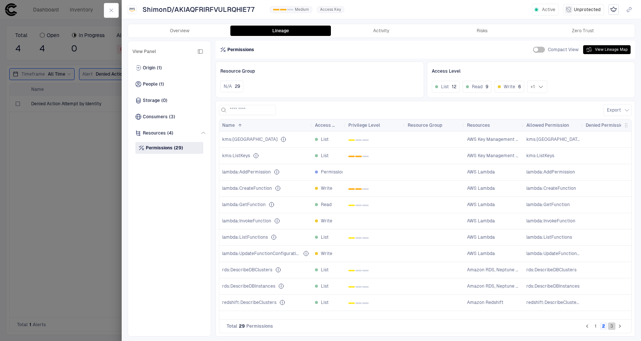
click at [614, 327] on button "3" at bounding box center [611, 326] width 7 height 7
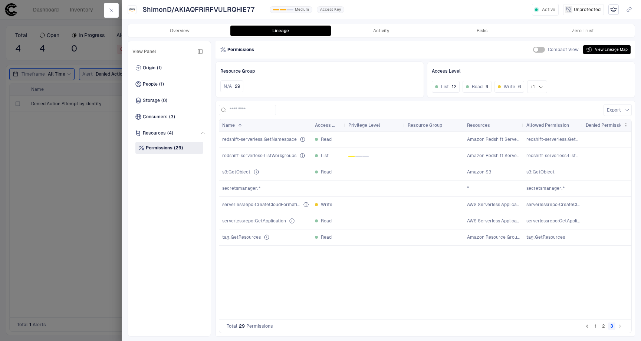
click at [602, 327] on button "2" at bounding box center [602, 326] width 7 height 7
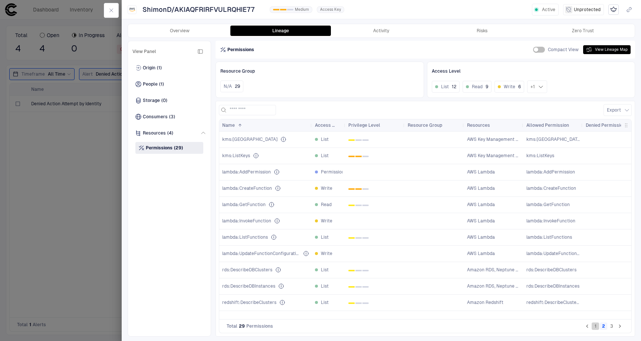
click at [595, 328] on button "1" at bounding box center [594, 326] width 7 height 7
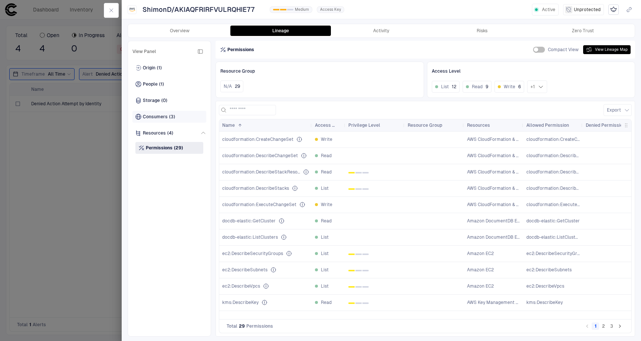
click at [157, 116] on span "Consumers" at bounding box center [155, 117] width 25 height 6
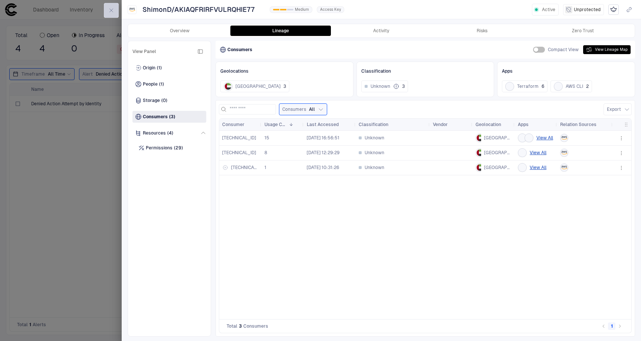
click at [115, 11] on button "button" at bounding box center [111, 10] width 15 height 15
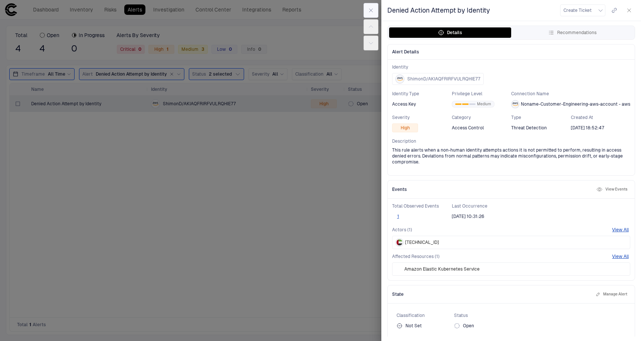
click at [374, 10] on button "button" at bounding box center [370, 10] width 15 height 15
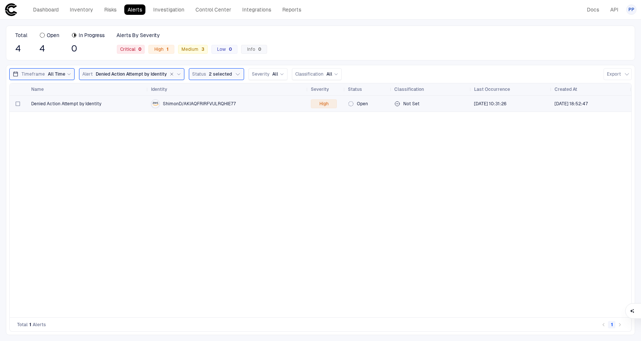
click at [309, 103] on div "High" at bounding box center [326, 104] width 37 height 16
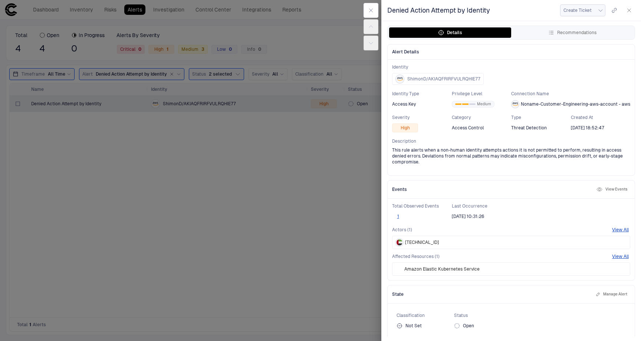
click at [597, 12] on icon "button" at bounding box center [600, 10] width 6 height 6
click at [536, 12] on div at bounding box center [320, 170] width 641 height 341
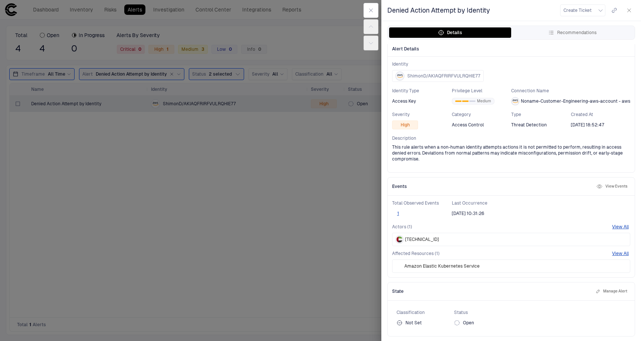
click at [602, 292] on button "Manage Alert" at bounding box center [611, 291] width 34 height 9
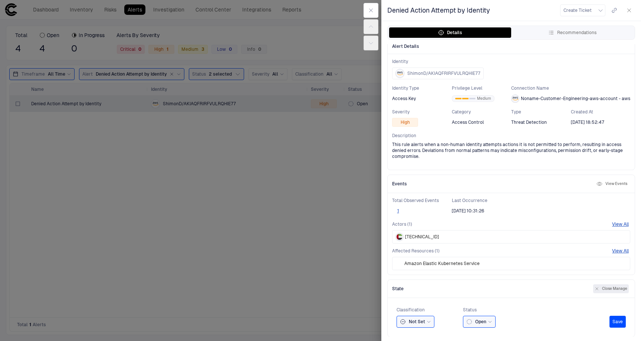
scroll to position [6, 0]
click at [428, 321] on icon at bounding box center [428, 321] width 4 height 4
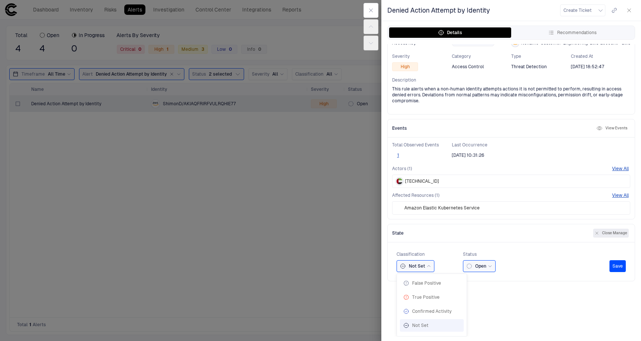
click at [488, 265] on icon at bounding box center [489, 266] width 4 height 4
click at [534, 264] on div "Classification Not Set Status Open Open Closed Ignored In Progress Save" at bounding box center [510, 261] width 229 height 21
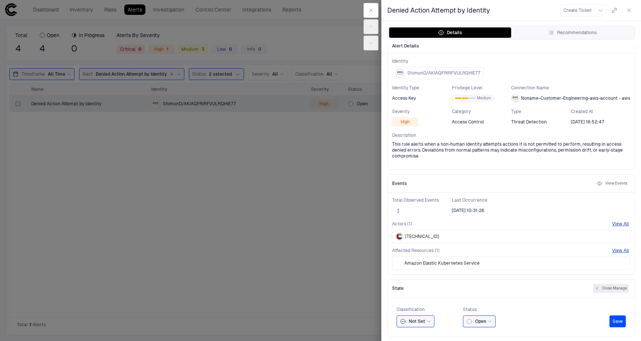
scroll to position [0, 0]
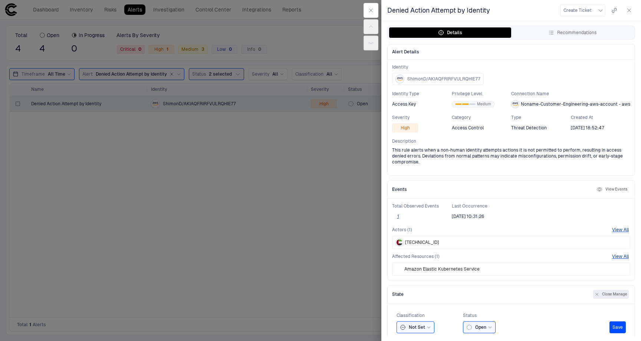
click at [221, 206] on div at bounding box center [320, 170] width 641 height 341
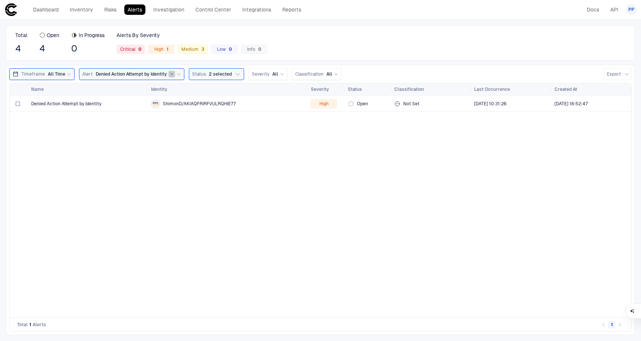
click at [171, 74] on icon "button" at bounding box center [171, 74] width 4 height 4
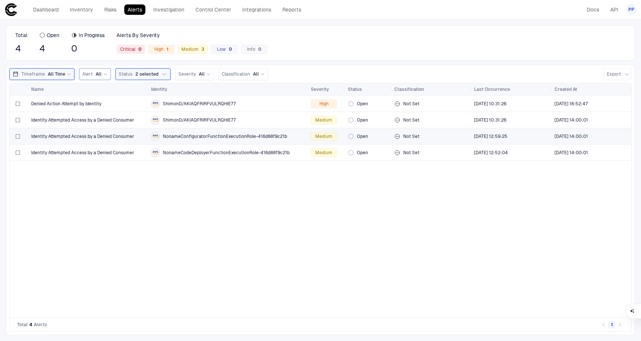
click at [87, 133] on div "Identity Attempted Access by a Denied Consumer" at bounding box center [88, 136] width 114 height 15
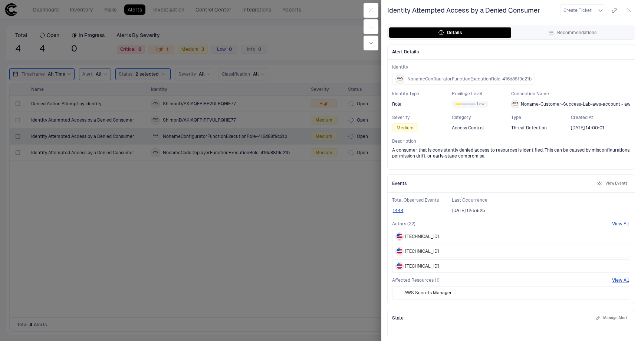
click at [602, 183] on button "View Events" at bounding box center [612, 183] width 34 height 9
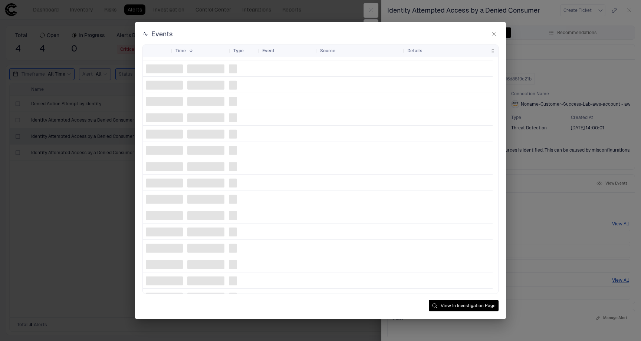
scroll to position [628, 0]
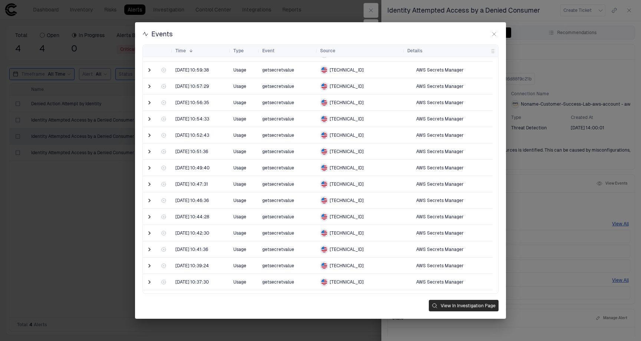
click at [446, 304] on button "View In Investigation Page" at bounding box center [464, 305] width 70 height 11
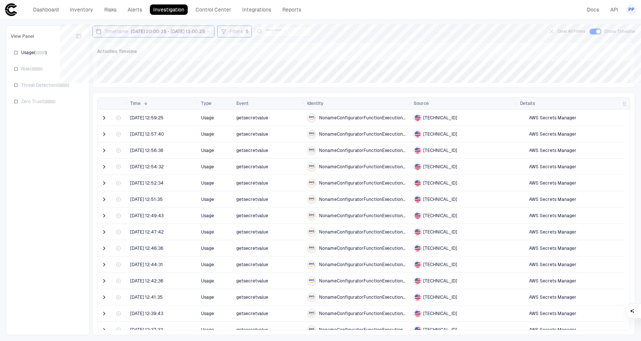
click at [242, 31] on span "Filters" at bounding box center [235, 32] width 13 height 6
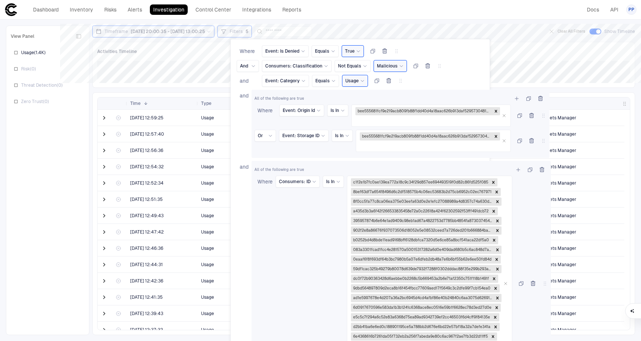
drag, startPoint x: 626, startPoint y: 133, endPoint x: 625, endPoint y: 154, distance: 20.4
click at [625, 154] on div at bounding box center [320, 170] width 641 height 341
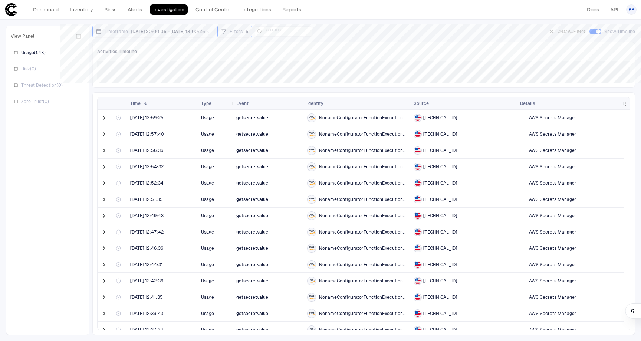
click at [241, 30] on div "Filters 5" at bounding box center [235, 31] width 28 height 8
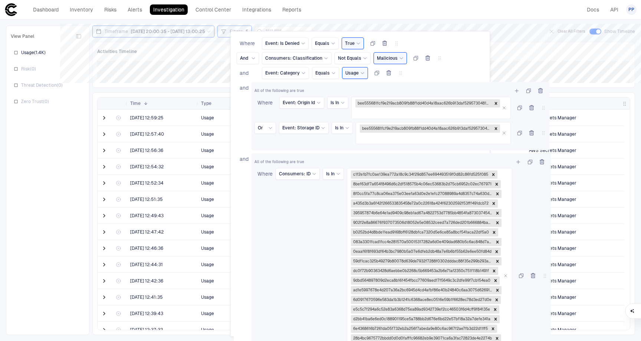
click at [304, 269] on div "Consumers: ID" at bounding box center [297, 276] width 44 height 216
click at [238, 256] on div "and" at bounding box center [243, 285] width 12 height 265
click at [163, 105] on div at bounding box center [320, 170] width 641 height 341
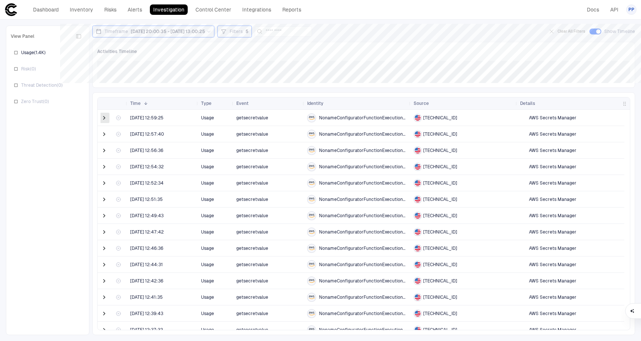
click at [103, 119] on span at bounding box center [103, 117] width 7 height 7
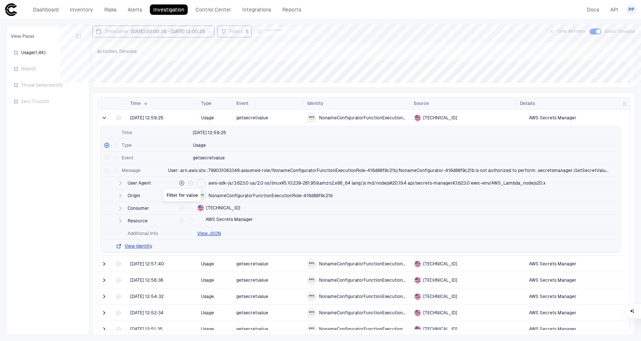
click at [182, 182] on icon "Filter for value" at bounding box center [181, 183] width 4 height 4
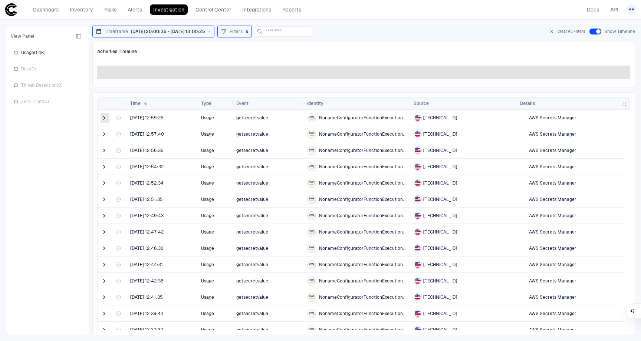
click at [103, 119] on span at bounding box center [103, 117] width 7 height 7
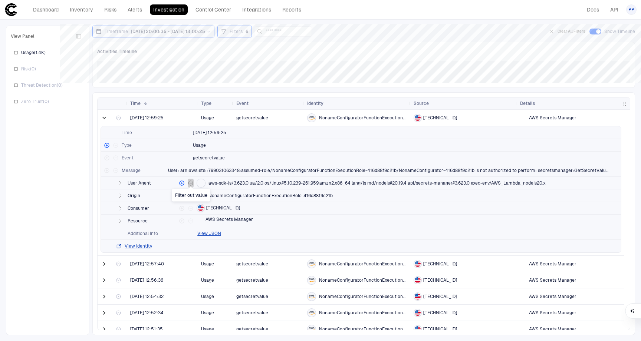
click at [190, 183] on icon "Filter out value" at bounding box center [190, 183] width 4 height 4
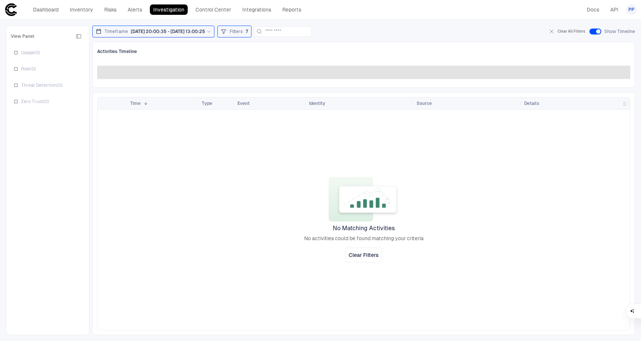
click at [242, 34] on span "Filters" at bounding box center [235, 32] width 13 height 6
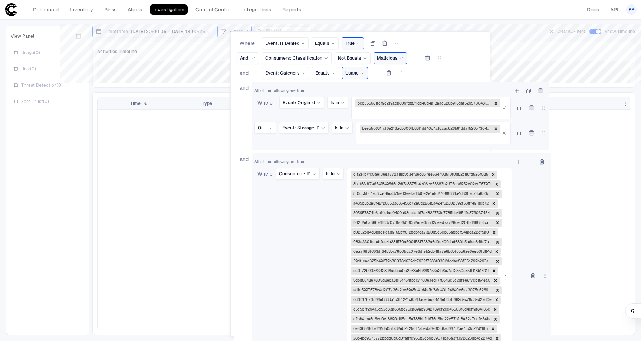
click at [209, 154] on div at bounding box center [320, 170] width 641 height 341
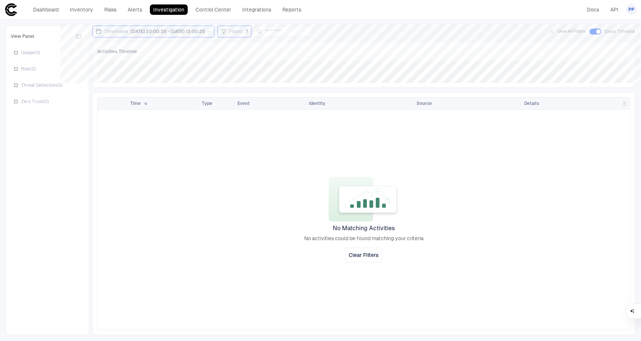
click at [241, 34] on div "Filters 7" at bounding box center [234, 31] width 27 height 8
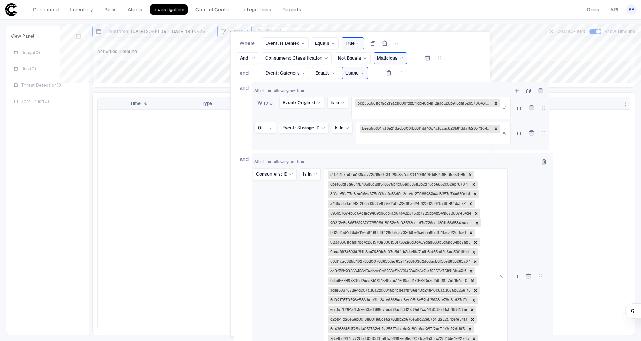
drag, startPoint x: 546, startPoint y: 277, endPoint x: 542, endPoint y: 278, distance: 4.1
click at [542, 278] on div "All of the following are true Consumers: ID Is In c1f2e1b7fc0ae139ea772a18c9c34…" at bounding box center [401, 279] width 295 height 247
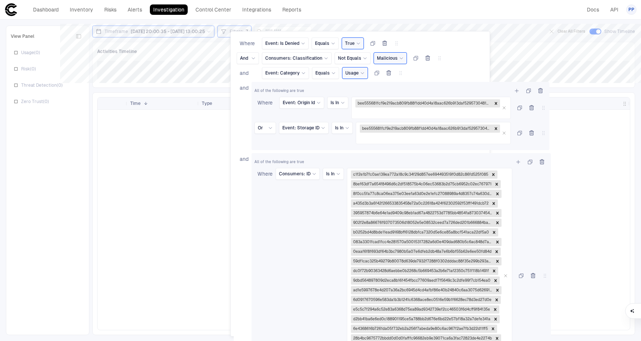
click at [245, 230] on div "and" at bounding box center [243, 285] width 12 height 265
drag, startPoint x: 434, startPoint y: 61, endPoint x: 440, endPoint y: 65, distance: 6.4
click at [436, 61] on icon at bounding box center [439, 58] width 6 height 6
click at [454, 67] on div "and Event: Category Equals Usage" at bounding box center [362, 74] width 250 height 15
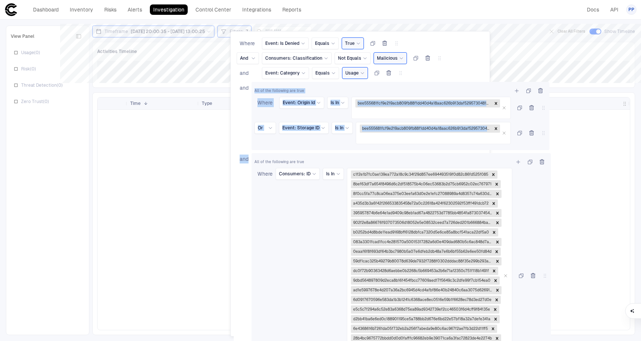
drag, startPoint x: 238, startPoint y: 206, endPoint x: 249, endPoint y: 154, distance: 52.8
click at [242, 151] on div "Where Event: Is Denied Equals True And Consumers: Classification Not Equals Mal…" at bounding box center [362, 242] width 250 height 410
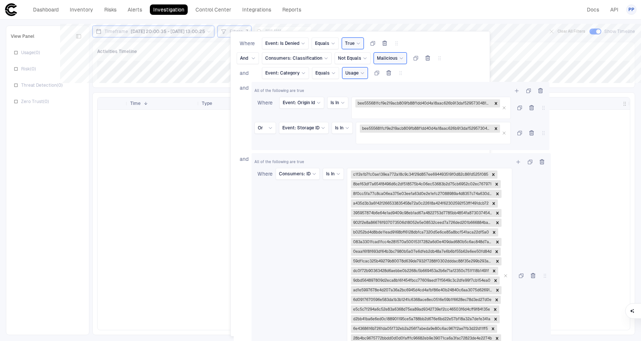
click at [244, 259] on div "and" at bounding box center [243, 285] width 12 height 265
click at [202, 160] on div at bounding box center [320, 170] width 641 height 341
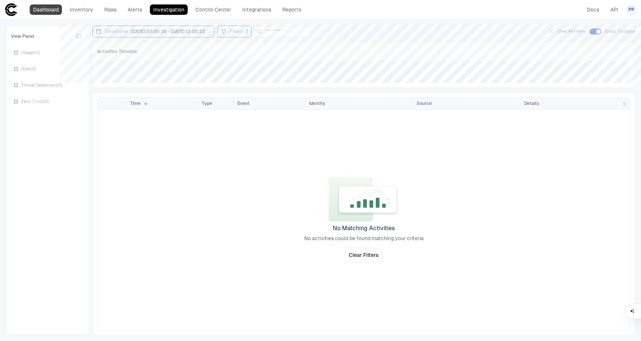
click at [44, 12] on link "Dashboard" at bounding box center [46, 9] width 32 height 10
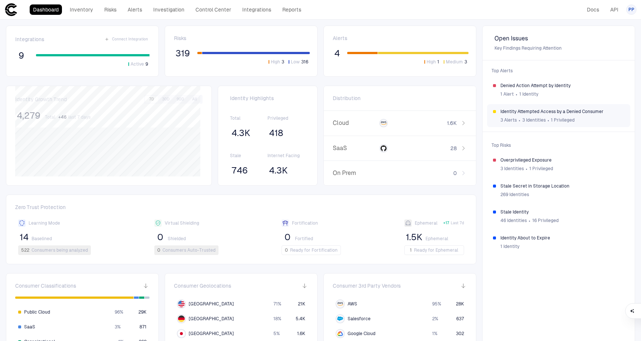
click at [550, 113] on span "Identity Attempted Access by a Denied Consumer" at bounding box center [562, 112] width 124 height 6
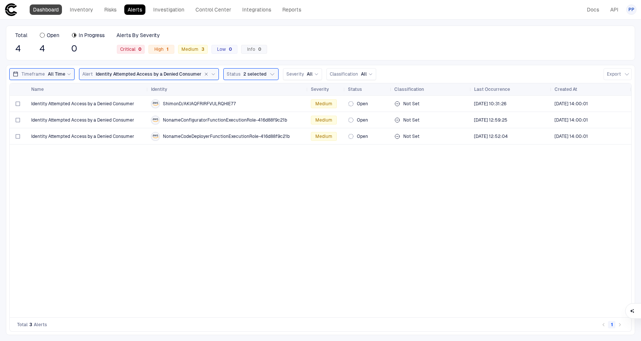
click at [42, 7] on link "Dashboard" at bounding box center [46, 9] width 32 height 10
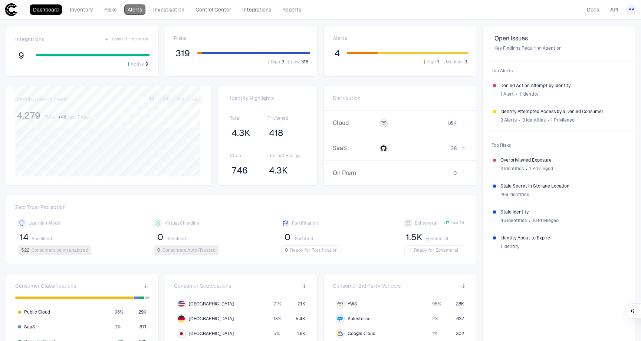
click at [125, 11] on link "Alerts" at bounding box center [134, 9] width 21 height 10
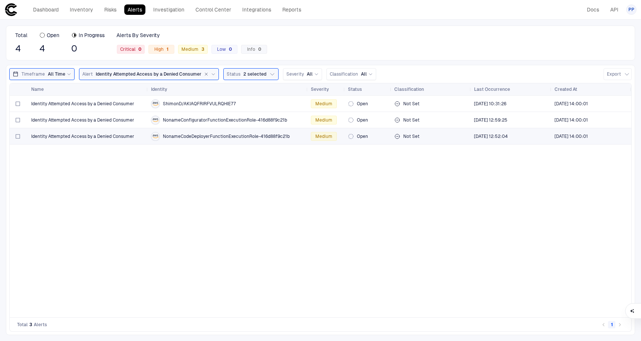
click at [106, 137] on span "Identity Attempted Access by a Denied Consumer" at bounding box center [82, 136] width 103 height 6
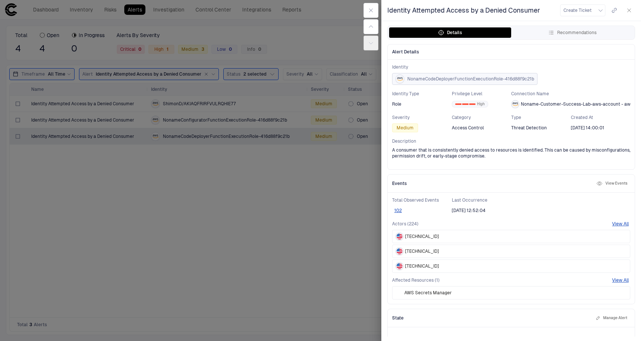
click at [440, 79] on span "NonameCodeDeployerFunctionExecutionRole-416d88f9c21b" at bounding box center [470, 79] width 127 height 6
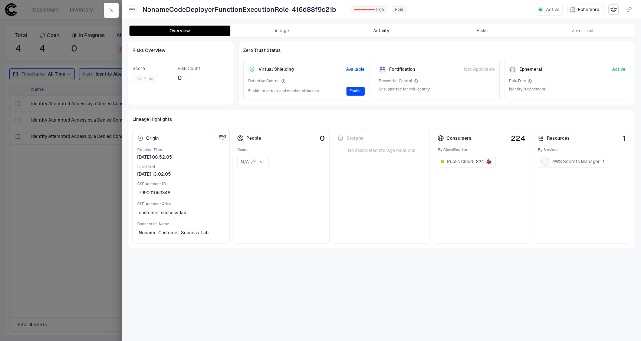
click at [366, 30] on button "Activity" at bounding box center [381, 31] width 101 height 10
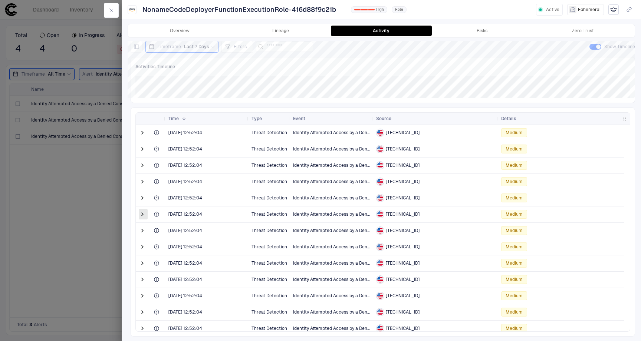
click at [142, 216] on span at bounding box center [142, 214] width 7 height 7
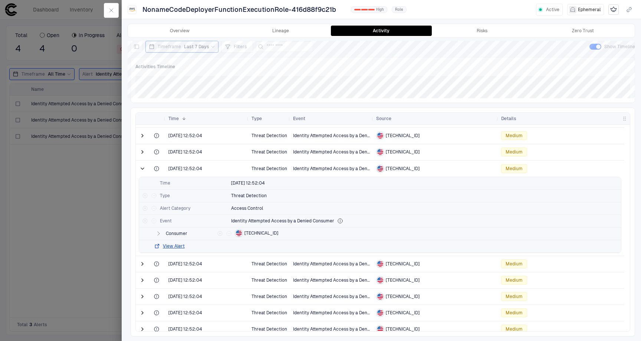
scroll to position [44, 0]
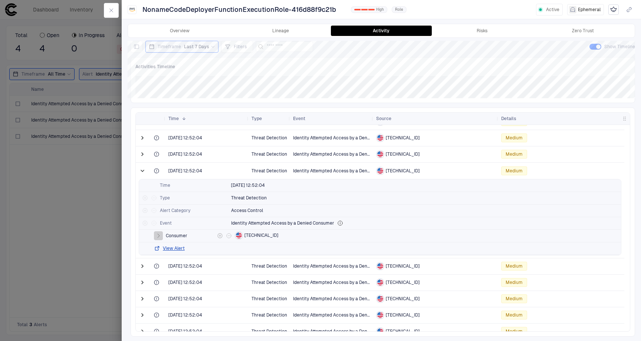
click at [158, 236] on icon "button" at bounding box center [159, 236] width 2 height 4
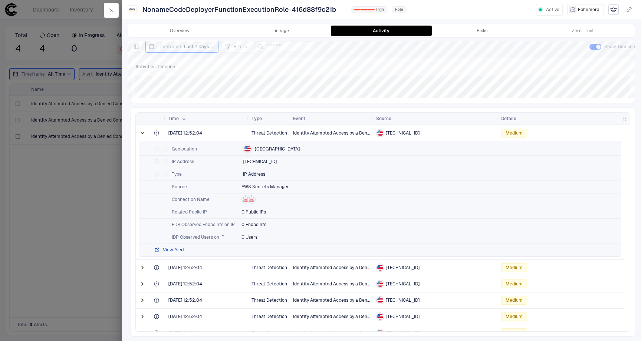
scroll to position [180, 0]
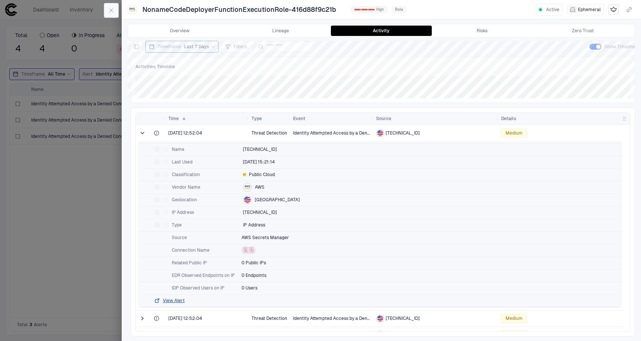
click at [114, 7] on icon "button" at bounding box center [111, 10] width 6 height 6
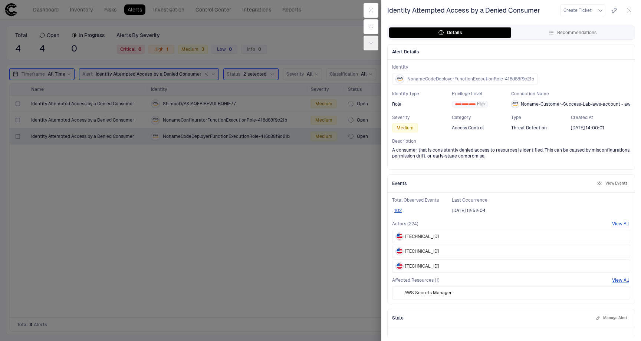
click at [213, 177] on div at bounding box center [320, 170] width 641 height 341
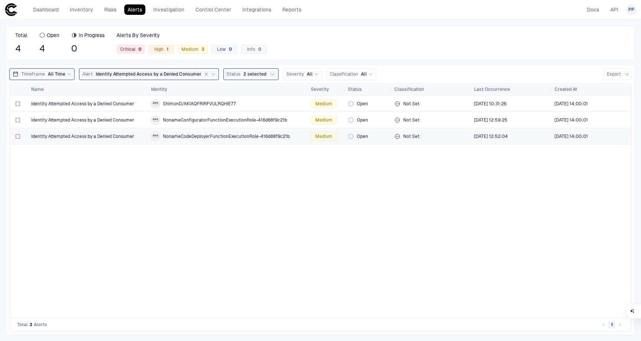
click at [207, 135] on span "NonameCodeDeployerFunctionExecutionRole-416d88f9c21b" at bounding box center [226, 136] width 127 height 6
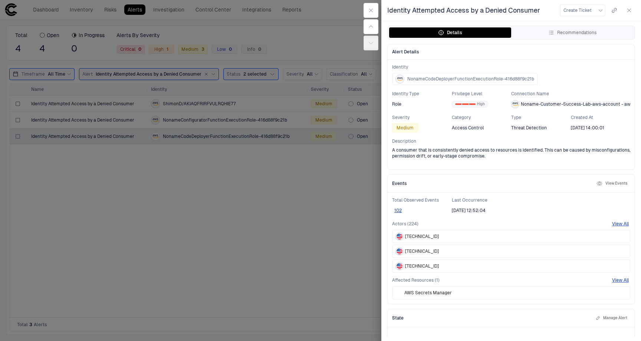
click at [609, 183] on button "View Events" at bounding box center [612, 183] width 34 height 9
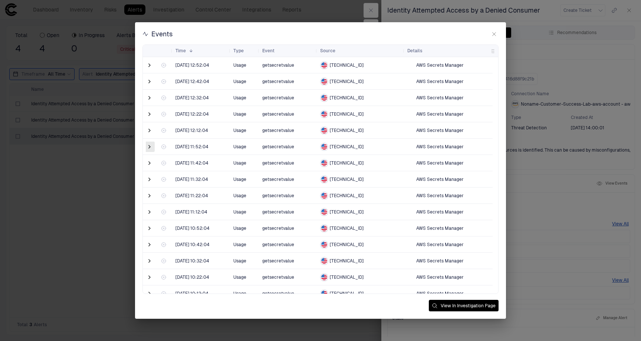
click at [150, 148] on span at bounding box center [149, 146] width 7 height 7
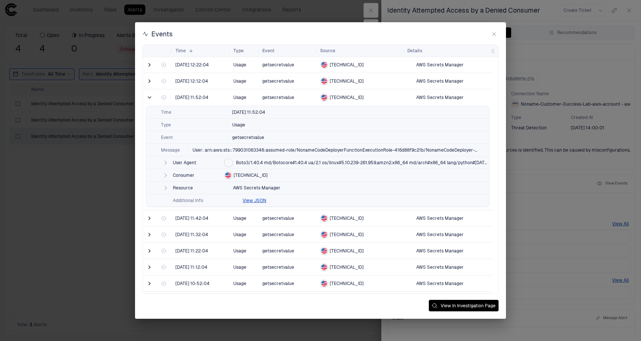
scroll to position [50, 0]
click at [148, 97] on span at bounding box center [149, 96] width 7 height 7
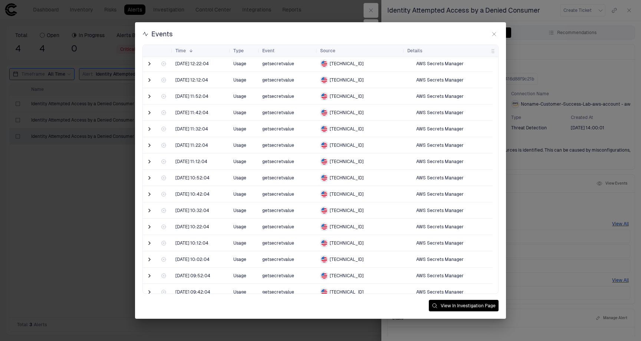
click at [493, 35] on icon "button" at bounding box center [494, 34] width 6 height 6
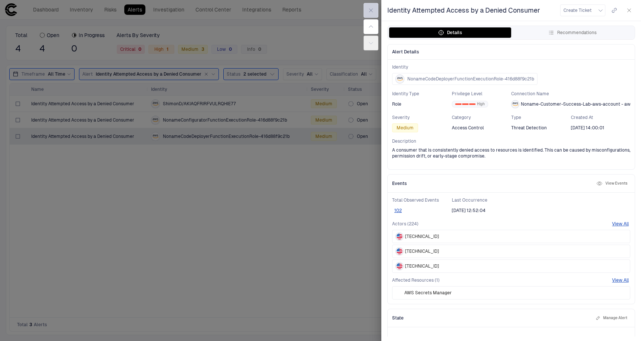
click at [373, 10] on icon "button" at bounding box center [371, 10] width 6 height 6
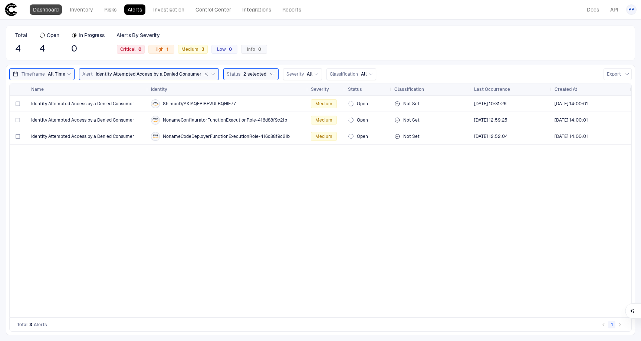
click at [50, 12] on link "Dashboard" at bounding box center [46, 9] width 32 height 10
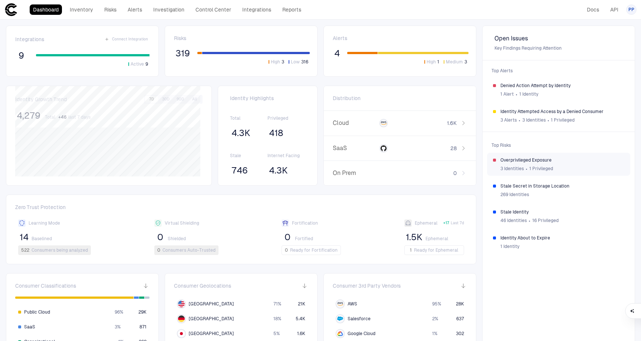
click at [525, 164] on span "∙" at bounding box center [526, 168] width 3 height 11
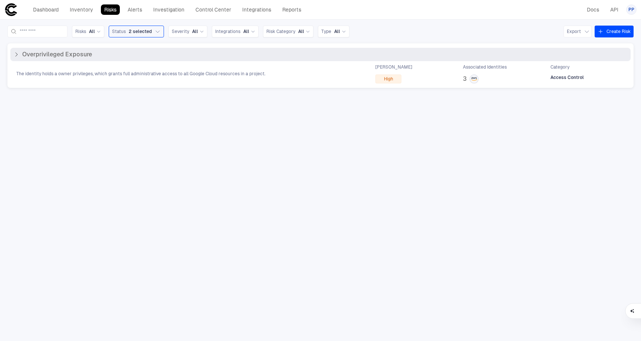
click at [77, 75] on span "The identity holds a owner privileges, which grants full administrative access …" at bounding box center [140, 74] width 249 height 6
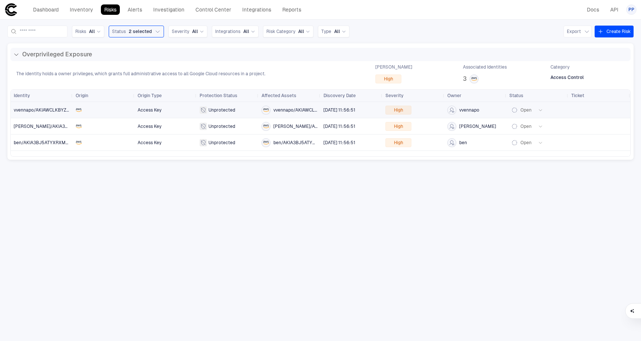
click at [44, 106] on span "vvennapo/AKIAWCLKBYZ6QCGWL54S" at bounding box center [42, 110] width 56 height 15
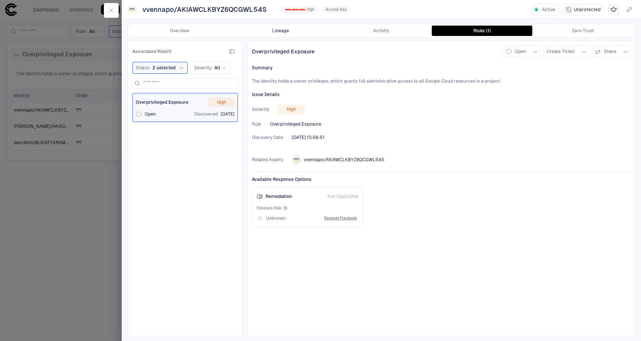
click at [275, 32] on button "Lineage" at bounding box center [280, 31] width 101 height 10
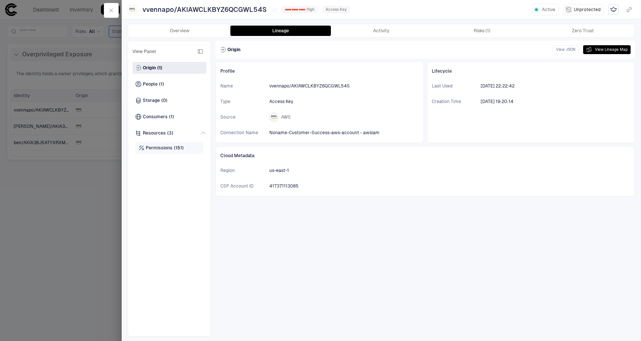
click at [159, 146] on span "Permissions" at bounding box center [159, 148] width 27 height 6
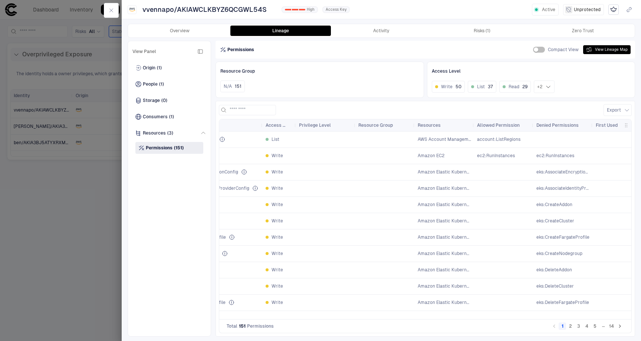
scroll to position [0, 159]
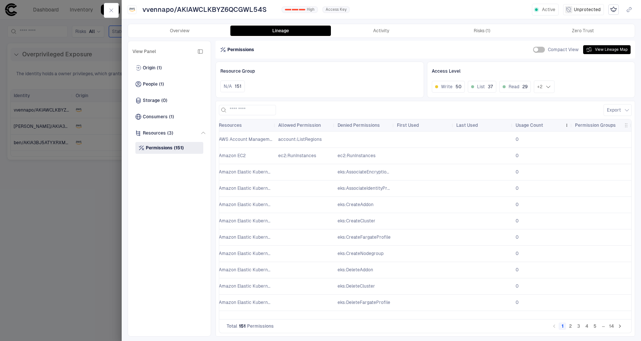
click at [530, 124] on span "Usage Count" at bounding box center [528, 125] width 27 height 6
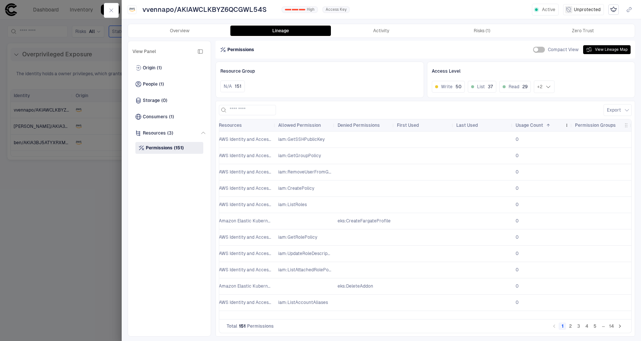
click at [525, 125] on span "Usage Count" at bounding box center [528, 125] width 27 height 6
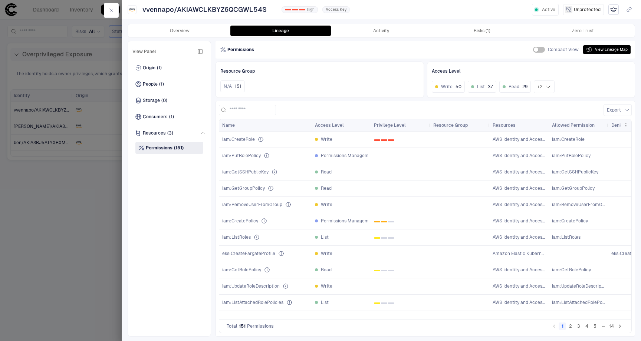
drag, startPoint x: 344, startPoint y: 126, endPoint x: 370, endPoint y: 127, distance: 25.6
click at [370, 127] on div at bounding box center [370, 125] width 3 height 12
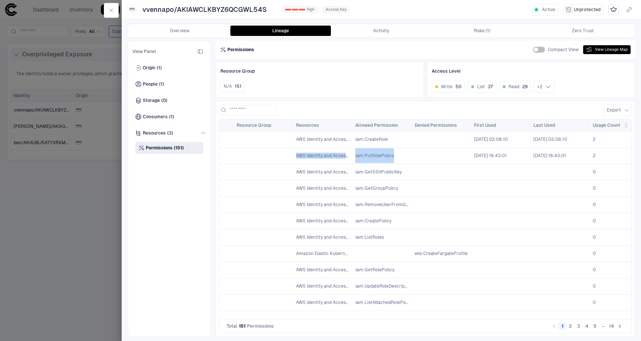
click at [297, 157] on div "AWS Identity and Access Management (IAM) iam:PutRolePolicy 6/30/2025 18:43:01 P…" at bounding box center [365, 156] width 685 height 16
drag, startPoint x: 265, startPoint y: 153, endPoint x: 279, endPoint y: 152, distance: 13.8
click at [279, 152] on div at bounding box center [263, 155] width 53 height 15
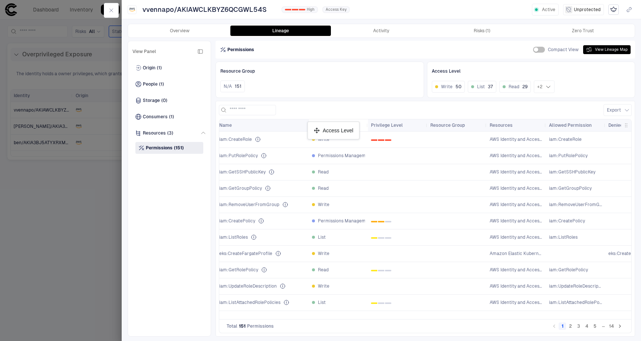
drag, startPoint x: 356, startPoint y: 128, endPoint x: 311, endPoint y: 125, distance: 45.0
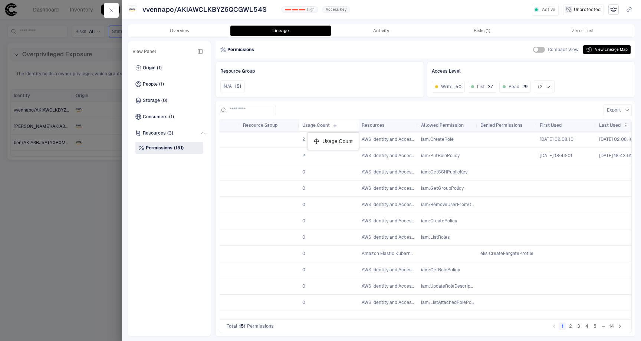
drag, startPoint x: 605, startPoint y: 127, endPoint x: 311, endPoint y: 135, distance: 294.5
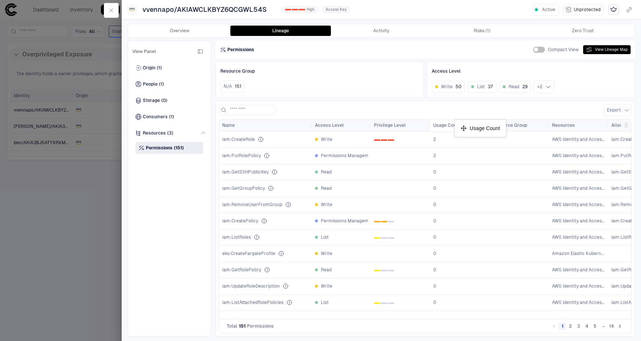
drag, startPoint x: 503, startPoint y: 128, endPoint x: 457, endPoint y: 123, distance: 46.2
click at [161, 83] on span "(1)" at bounding box center [161, 84] width 5 height 6
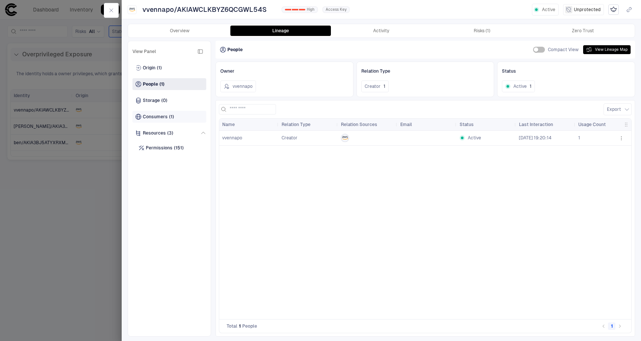
click at [163, 118] on span "Consumers" at bounding box center [155, 117] width 25 height 6
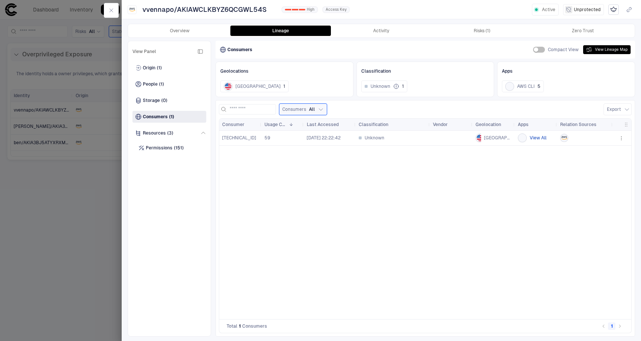
click at [540, 138] on button "View All" at bounding box center [537, 137] width 17 height 9
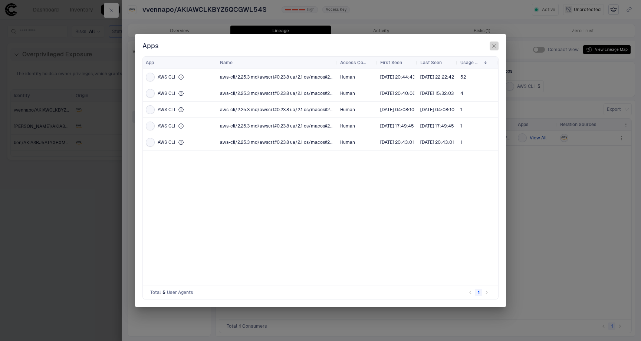
click at [495, 46] on icon "button" at bounding box center [494, 46] width 6 height 6
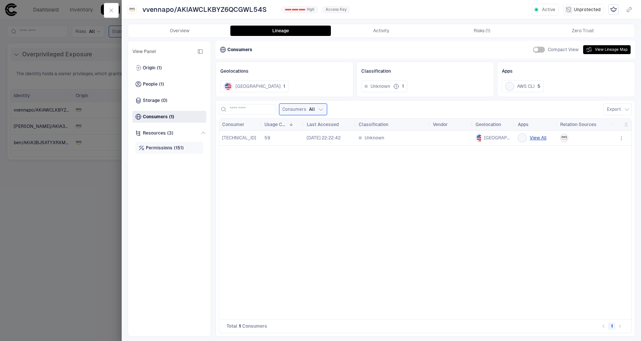
click at [148, 149] on span "Permissions" at bounding box center [159, 148] width 27 height 6
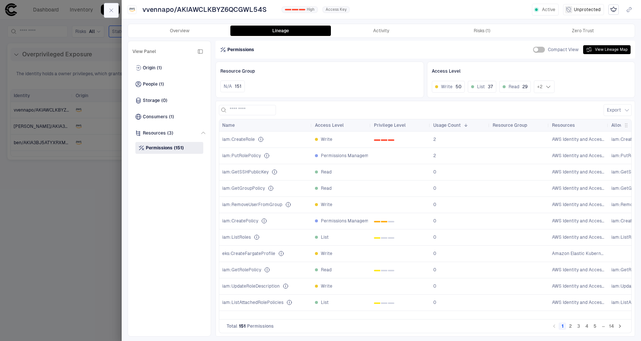
click at [109, 8] on icon "button" at bounding box center [111, 10] width 6 height 6
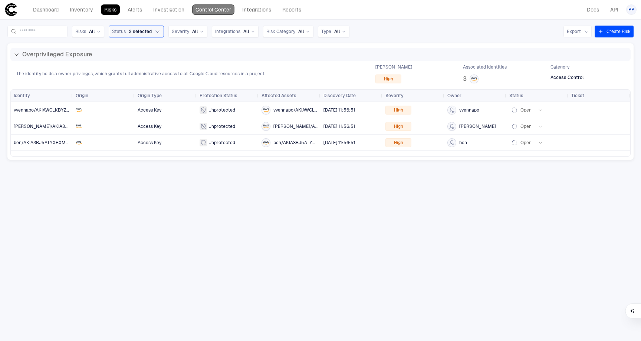
click at [225, 10] on link "Control Center" at bounding box center [213, 9] width 42 height 10
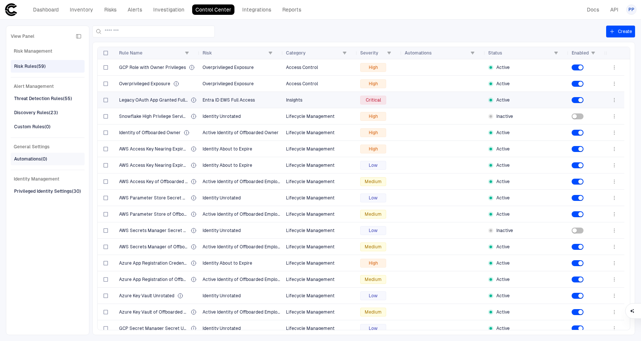
click at [35, 160] on div "Automations (0)" at bounding box center [30, 159] width 33 height 7
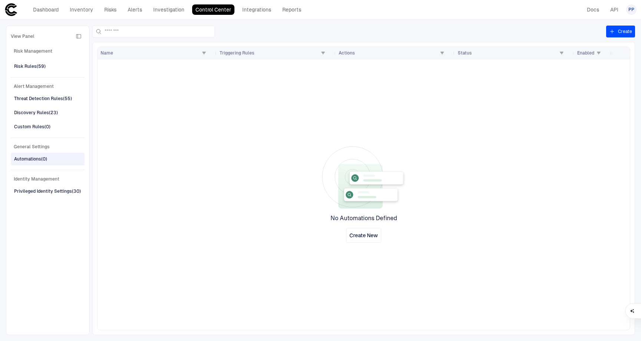
click at [620, 30] on button "Create" at bounding box center [620, 32] width 29 height 12
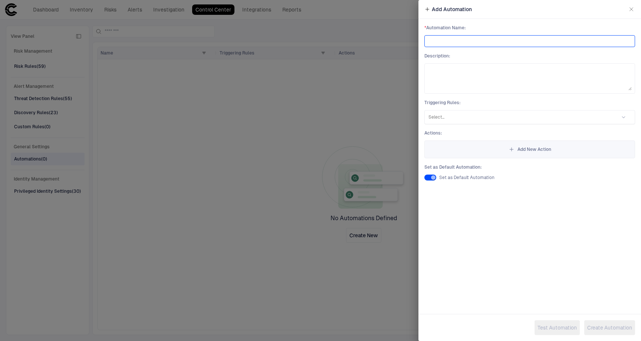
click at [466, 46] on input at bounding box center [529, 41] width 204 height 11
type input "**********"
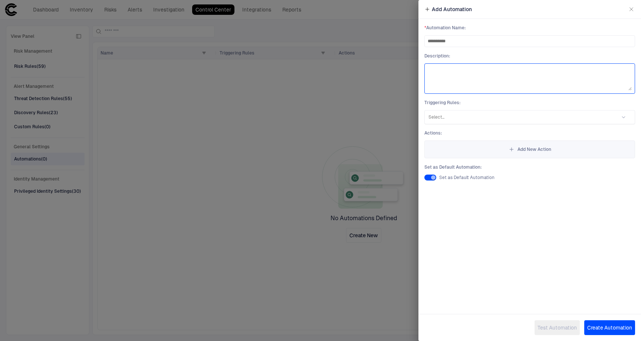
click at [475, 83] on textarea at bounding box center [529, 79] width 204 height 24
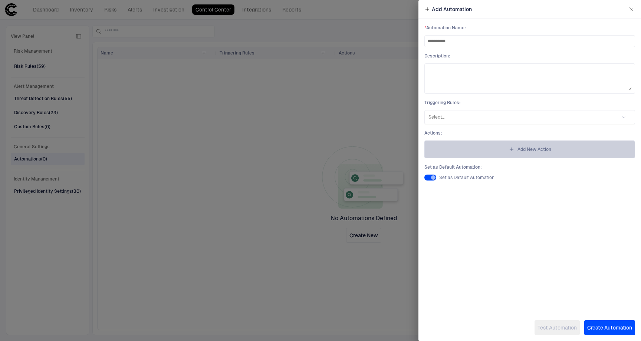
click at [521, 149] on span "Add New Action" at bounding box center [534, 149] width 34 height 6
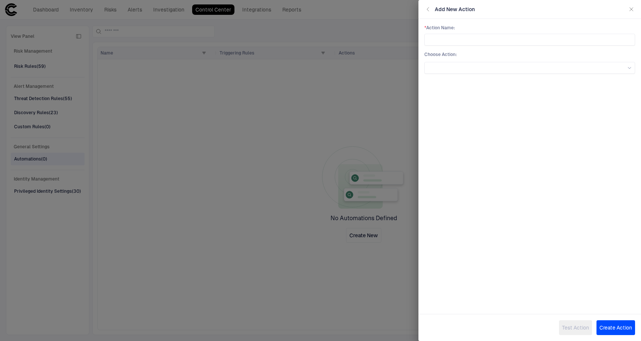
click at [598, 90] on div "* Action Name : Choose Action :" at bounding box center [529, 160] width 222 height 283
click at [470, 39] on input "text" at bounding box center [529, 39] width 204 height 11
click at [553, 68] on div at bounding box center [529, 68] width 204 height 4
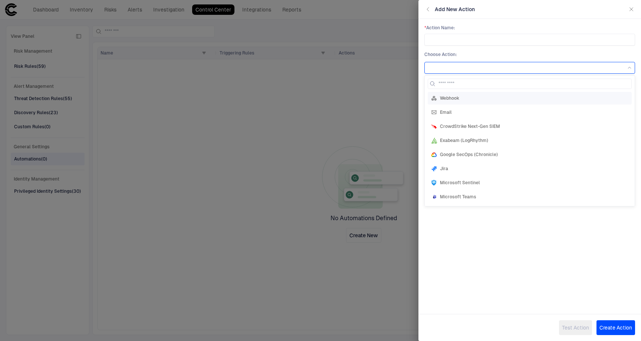
click at [473, 99] on div "Webhook" at bounding box center [529, 98] width 197 height 6
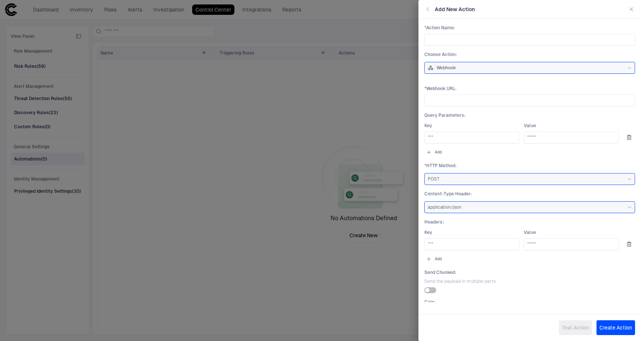
click at [469, 68] on div "Webhook" at bounding box center [529, 68] width 204 height 6
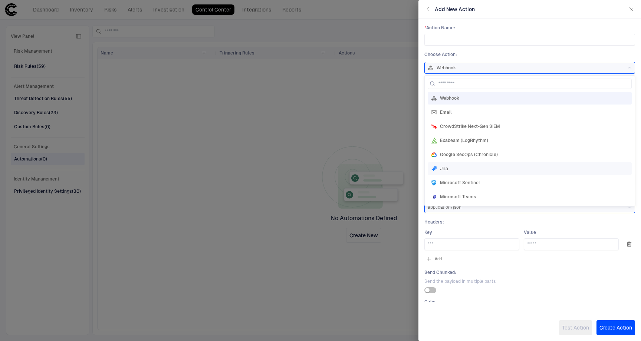
click at [482, 166] on div "Jira" at bounding box center [529, 169] width 197 height 6
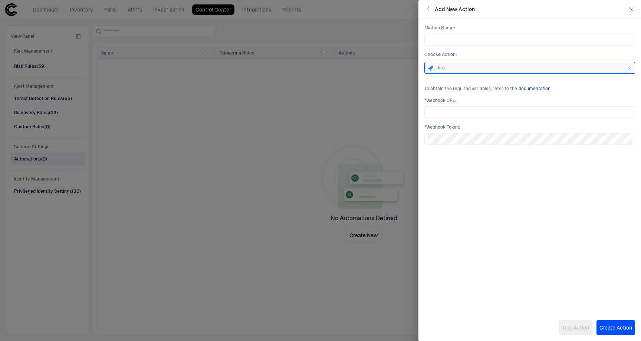
click at [530, 87] on span "documentation" at bounding box center [534, 89] width 32 height 6
click at [454, 68] on div "Jira" at bounding box center [529, 68] width 204 height 6
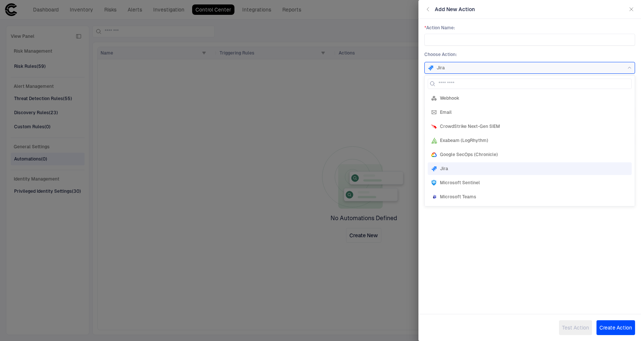
click at [565, 70] on div "Jira" at bounding box center [529, 68] width 204 height 6
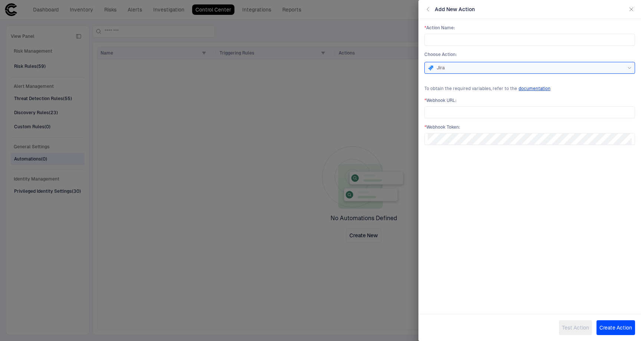
click at [536, 69] on div "Jira" at bounding box center [529, 68] width 204 height 6
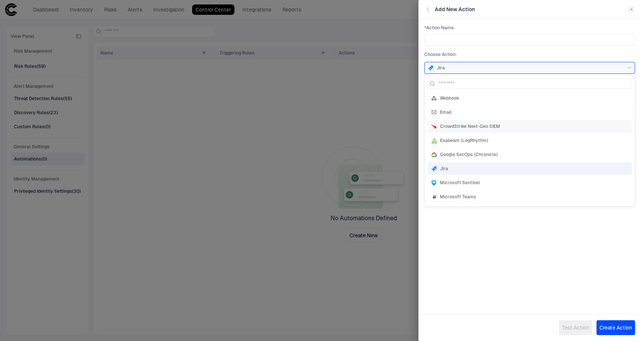
click at [598, 125] on div "CrowdStrike Next-Gen SIEM" at bounding box center [529, 126] width 197 height 6
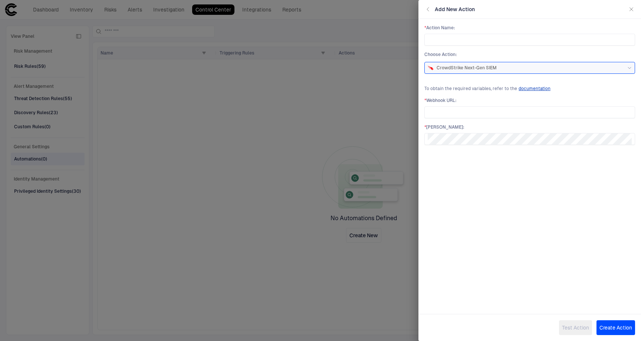
click at [540, 66] on div "CrowdStrike Next-Gen SIEM" at bounding box center [529, 68] width 204 height 6
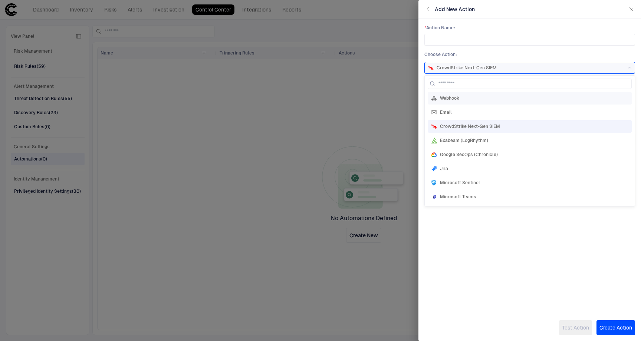
click at [430, 99] on div "Webhook" at bounding box center [529, 98] width 204 height 13
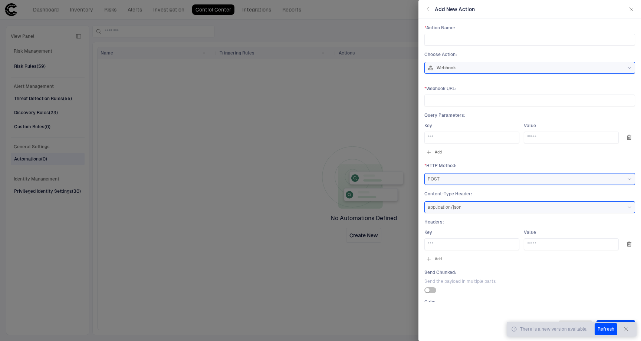
click at [625, 331] on icon "button" at bounding box center [626, 329] width 6 height 6
click at [527, 284] on span "Send the payload in multiple parts." at bounding box center [529, 281] width 211 height 6
click at [169, 30] on div at bounding box center [320, 170] width 641 height 341
click at [49, 10] on div at bounding box center [320, 170] width 641 height 341
click at [46, 13] on div at bounding box center [320, 170] width 641 height 341
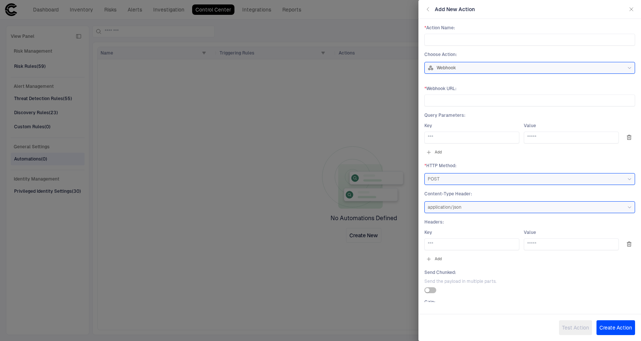
click at [631, 8] on icon "button" at bounding box center [631, 9] width 6 height 6
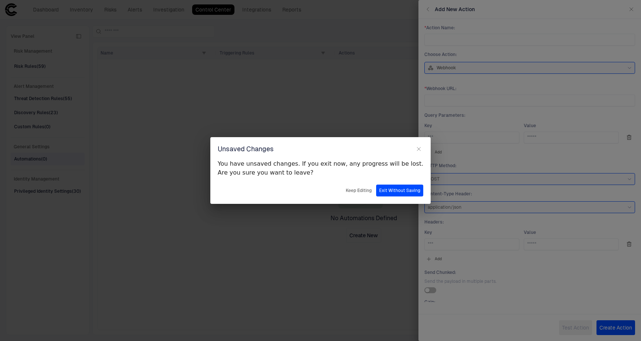
click at [385, 192] on button "Exit Without Saving" at bounding box center [399, 191] width 47 height 12
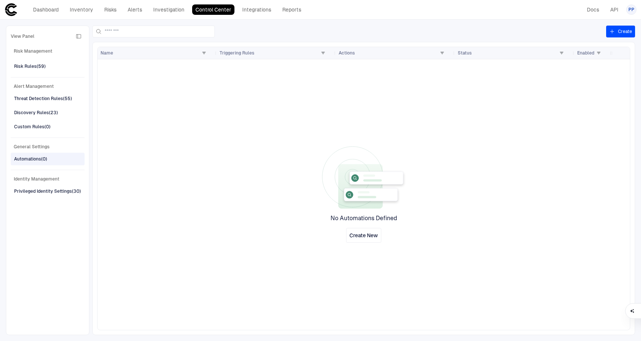
click at [49, 11] on link "Dashboard" at bounding box center [46, 9] width 32 height 10
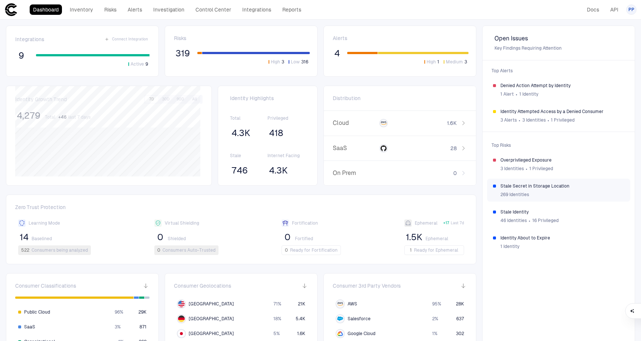
click at [542, 191] on div "269 Identities" at bounding box center [562, 194] width 124 height 11
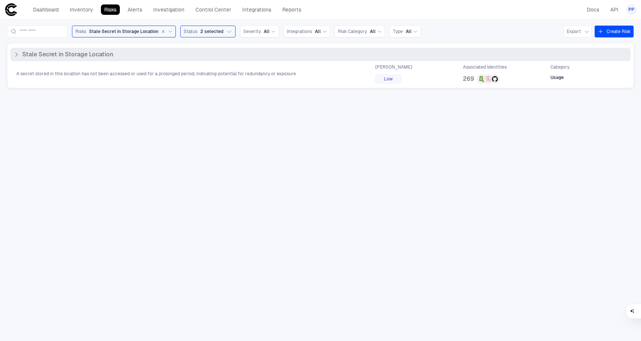
click at [17, 55] on icon at bounding box center [16, 55] width 6 height 6
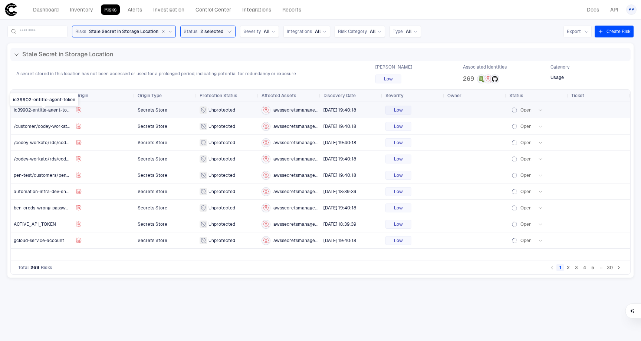
click at [42, 111] on span "ic39902-entitle-agent-token" at bounding box center [44, 110] width 60 height 5
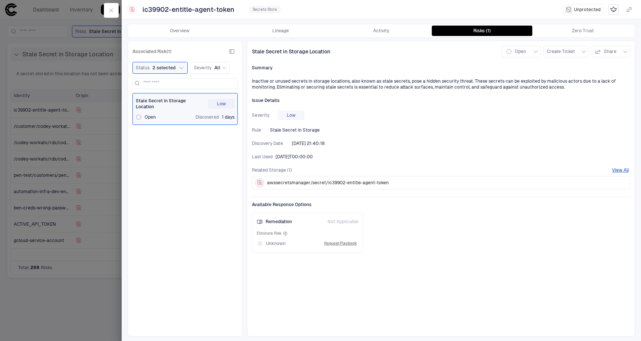
drag, startPoint x: 278, startPoint y: 157, endPoint x: 332, endPoint y: 158, distance: 54.5
click at [332, 158] on div "Last Used 2024-01-04T00:00:00" at bounding box center [441, 157] width 378 height 6
click at [112, 12] on icon "button" at bounding box center [111, 10] width 6 height 6
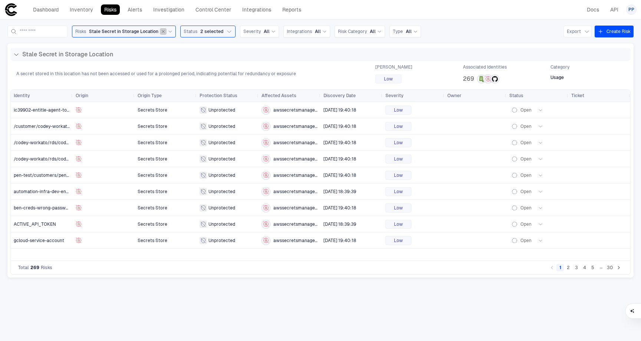
click at [165, 31] on icon "button" at bounding box center [163, 31] width 4 height 4
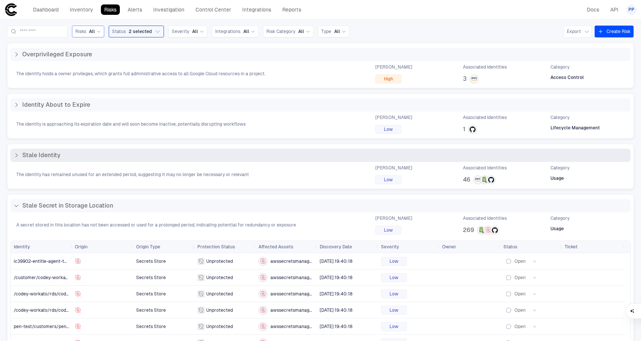
click at [13, 155] on div "Stale Identity" at bounding box center [320, 155] width 620 height 13
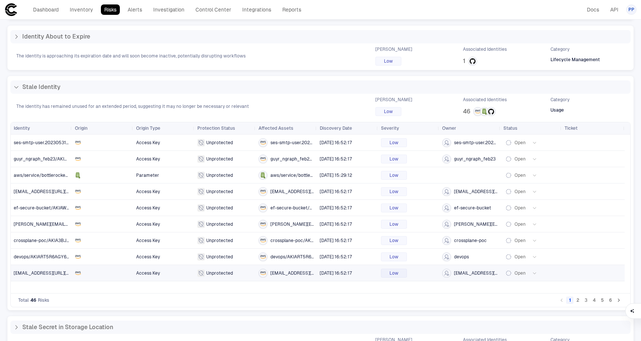
scroll to position [73, 0]
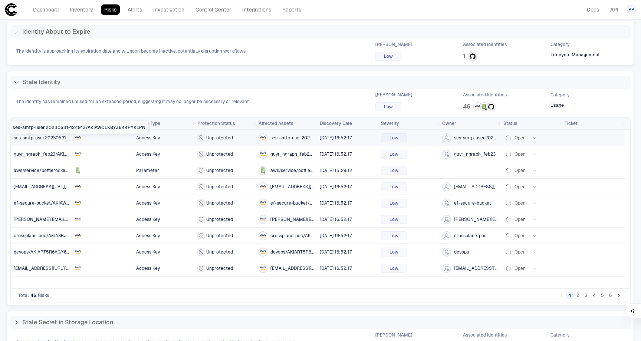
click at [32, 136] on span "ses-smtp-user.20230531-124913/AKIAWCLKBYZ644PYKLPN" at bounding box center [78, 137] width 128 height 5
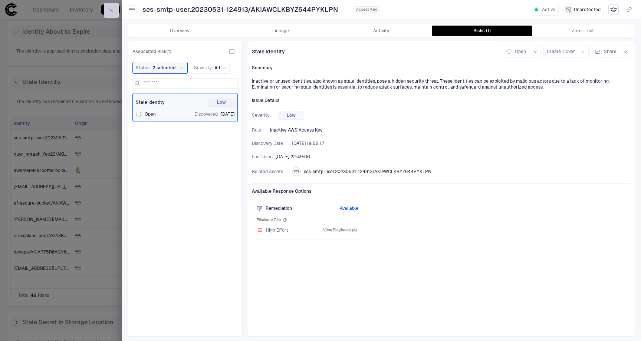
click at [114, 10] on button "button" at bounding box center [111, 10] width 15 height 15
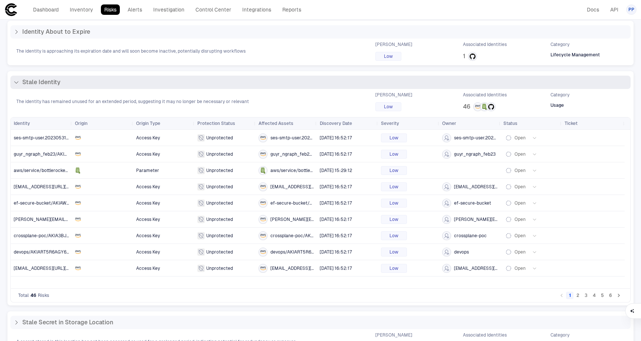
click at [300, 100] on div "The identity has remained unused for an extended period, suggesting it may no l…" at bounding box center [320, 101] width 620 height 19
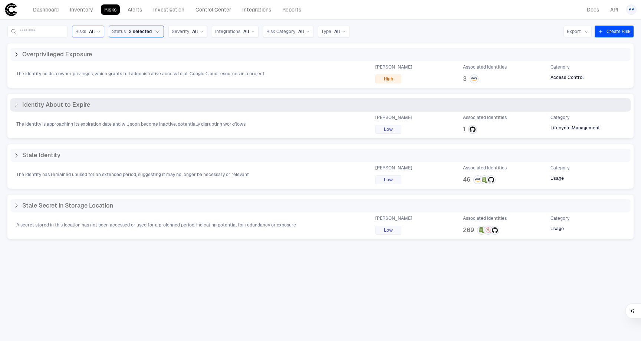
click at [56, 110] on div "Identity About to Expire" at bounding box center [320, 104] width 620 height 13
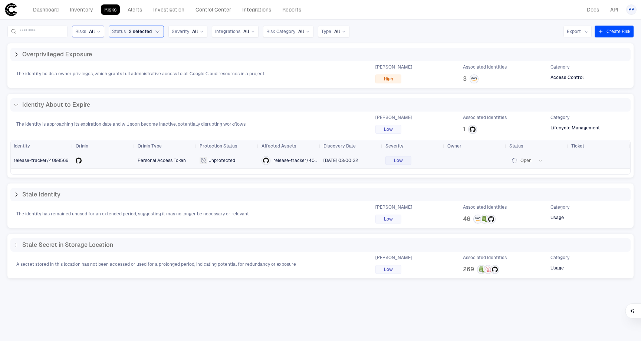
click at [26, 160] on span "release-tracker/4098566" at bounding box center [41, 160] width 54 height 5
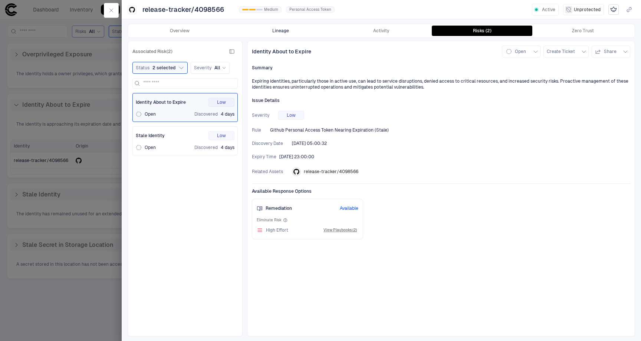
click at [293, 29] on button "Lineage" at bounding box center [280, 31] width 101 height 10
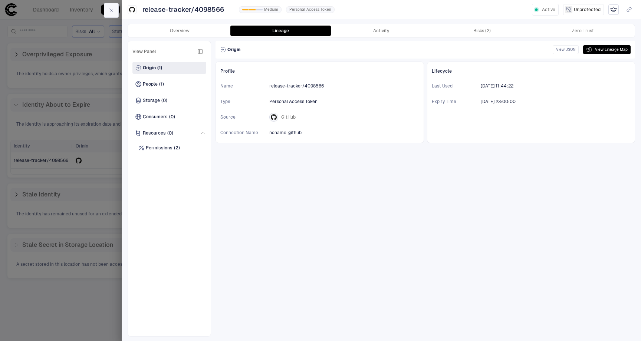
click at [110, 11] on icon "button" at bounding box center [111, 10] width 3 height 3
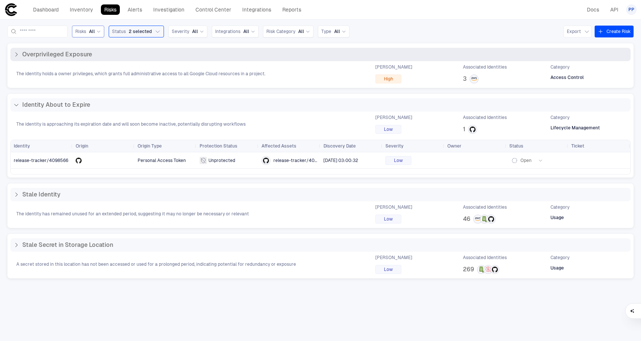
click at [13, 55] on icon at bounding box center [16, 55] width 6 height 6
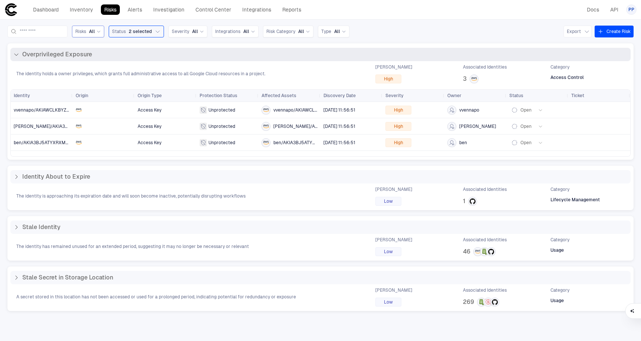
click at [13, 55] on icon at bounding box center [16, 55] width 6 height 6
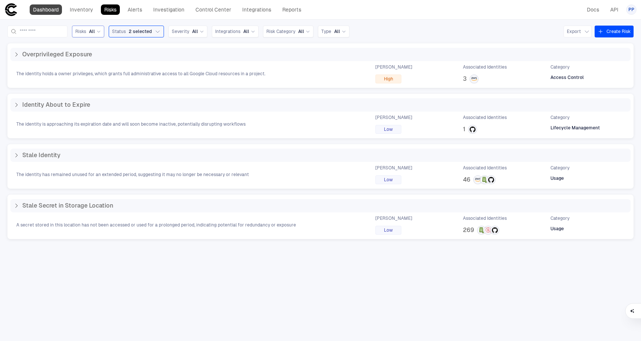
click at [53, 10] on link "Dashboard" at bounding box center [46, 9] width 32 height 10
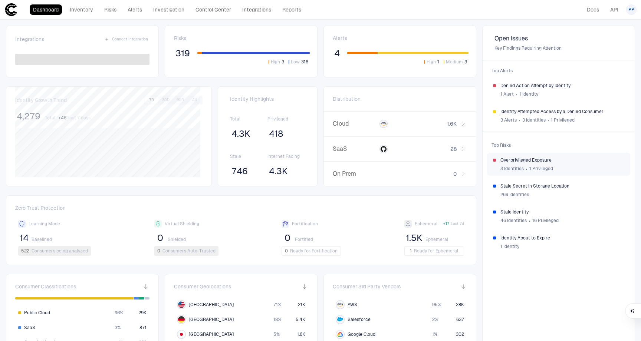
click at [519, 158] on span "Overprivileged Exposure" at bounding box center [562, 160] width 124 height 6
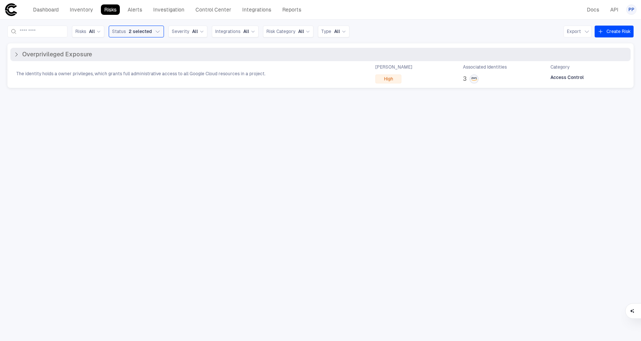
click at [174, 53] on div "Overprivileged Exposure" at bounding box center [320, 54] width 614 height 7
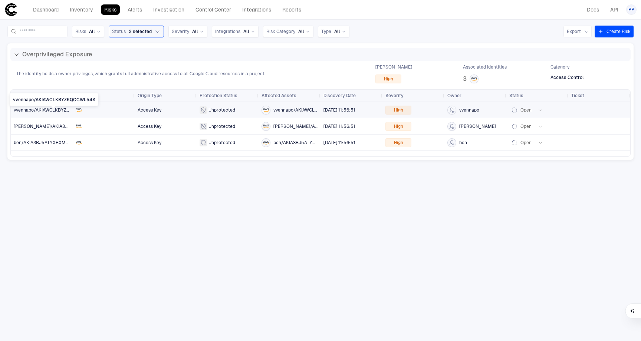
click at [57, 110] on span "vvennapo/AKIAWCLKBYZ6QCGWL54S" at bounding box center [54, 110] width 80 height 5
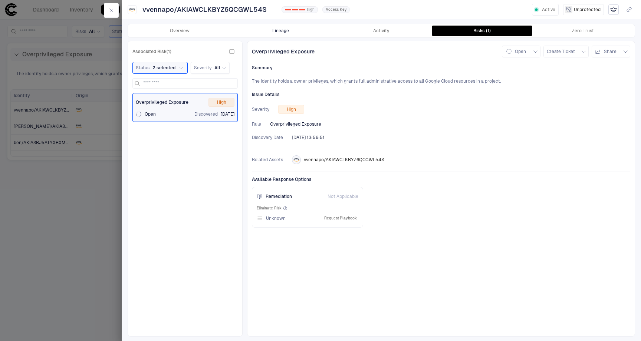
click at [295, 29] on button "Lineage" at bounding box center [280, 31] width 101 height 10
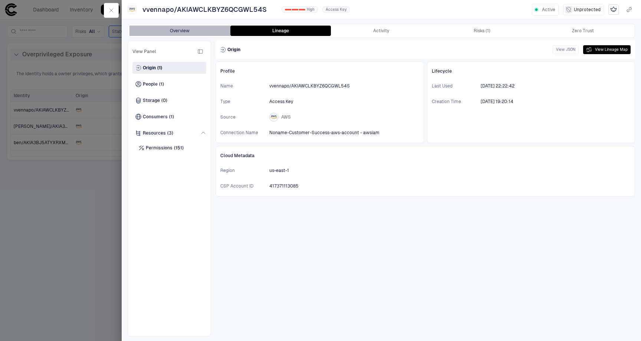
click at [179, 27] on button "Overview" at bounding box center [179, 31] width 101 height 10
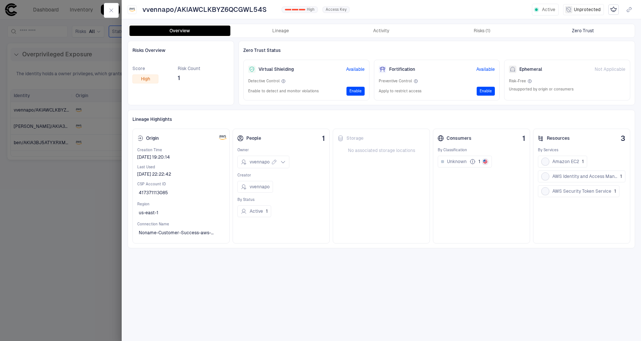
click at [573, 32] on div "Zero Trust" at bounding box center [583, 31] width 22 height 6
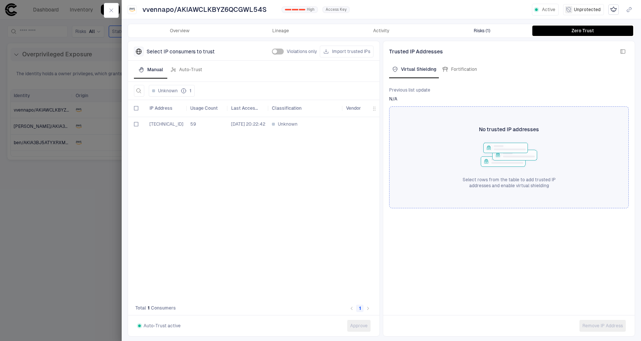
click at [468, 36] on button "Risks (1)" at bounding box center [481, 31] width 101 height 10
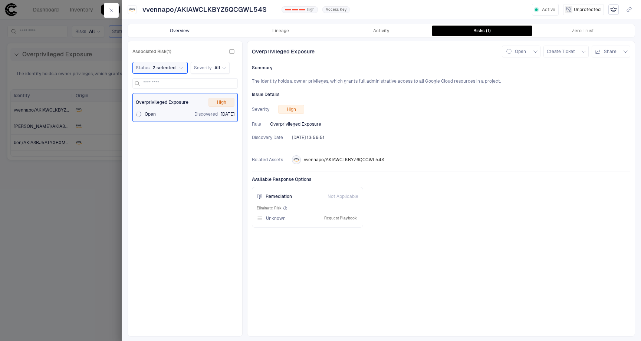
click at [171, 32] on button "Overview" at bounding box center [179, 31] width 101 height 10
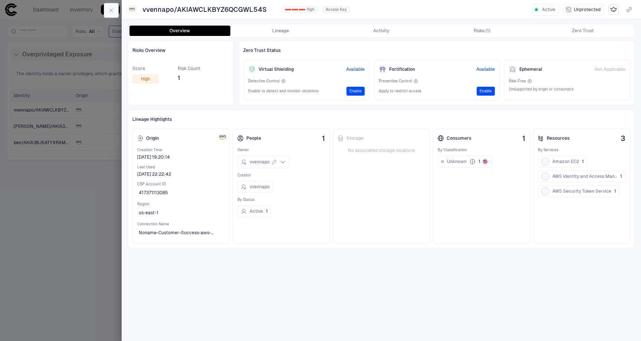
click at [113, 11] on icon "button" at bounding box center [111, 10] width 6 height 6
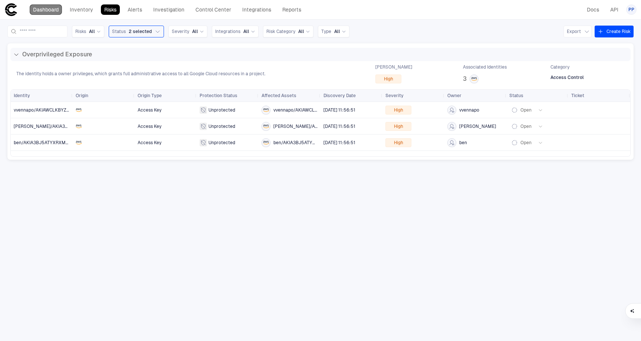
click at [56, 9] on link "Dashboard" at bounding box center [46, 9] width 32 height 10
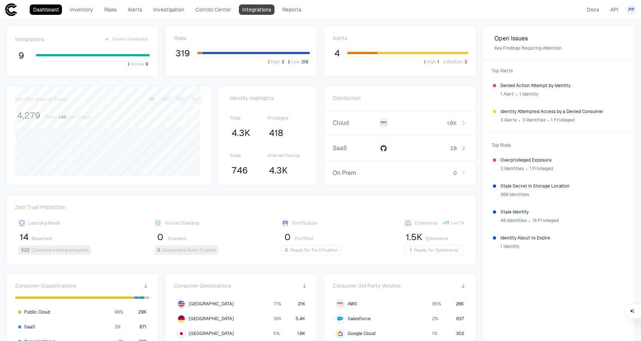
click at [249, 9] on link "Integrations" at bounding box center [257, 9] width 36 height 10
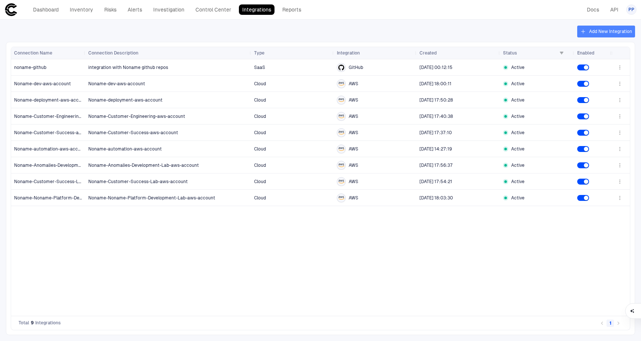
click at [594, 32] on button "Add New Integration" at bounding box center [606, 32] width 58 height 12
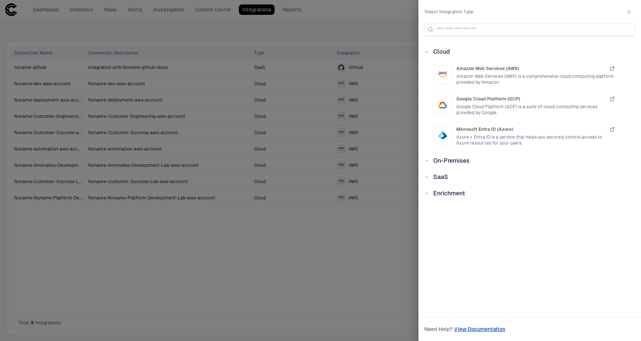
click at [439, 178] on span "SaaS" at bounding box center [440, 176] width 15 height 7
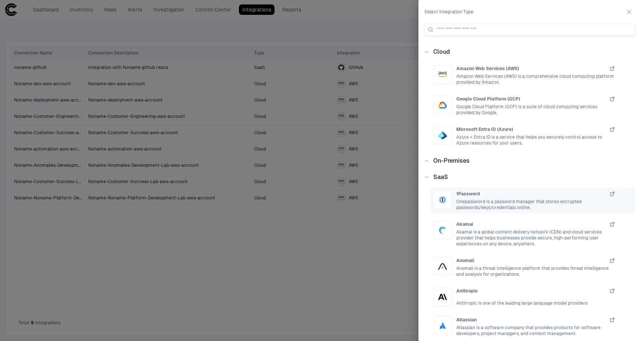
click at [469, 204] on span "Onepassword is a password manager that stores encrypted passwords/keys/credenti…" at bounding box center [535, 205] width 159 height 12
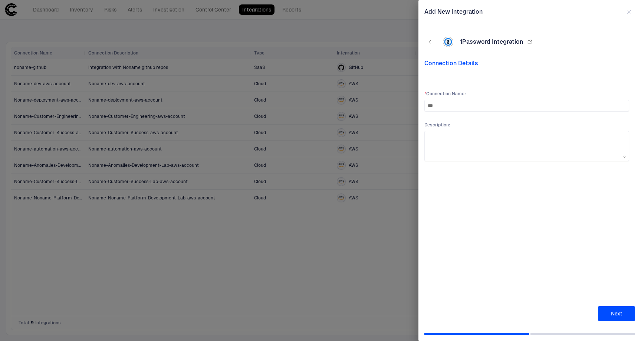
type input "***"
click at [616, 311] on button "Next" at bounding box center [616, 313] width 37 height 15
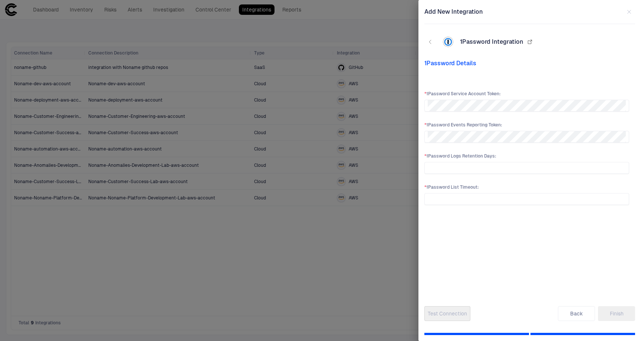
click at [520, 261] on div "* 1Password Service Account Token : * 1Password Events Reporting Token : * 1Pas…" at bounding box center [526, 187] width 205 height 192
click at [536, 230] on div "* 1Password Service Account Token : * 1Password Events Reporting Token : * 1Pas…" at bounding box center [526, 187] width 205 height 192
click at [566, 315] on button "Back" at bounding box center [576, 313] width 37 height 15
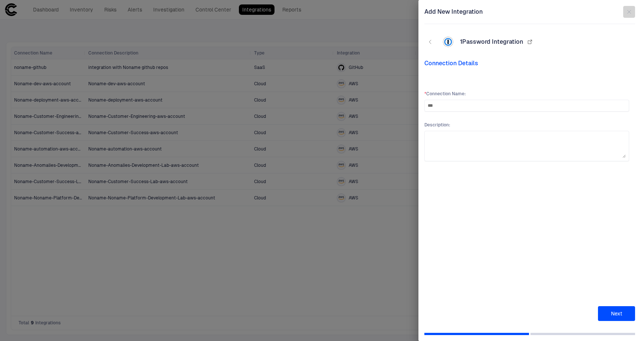
click at [629, 13] on icon "button" at bounding box center [629, 12] width 6 height 6
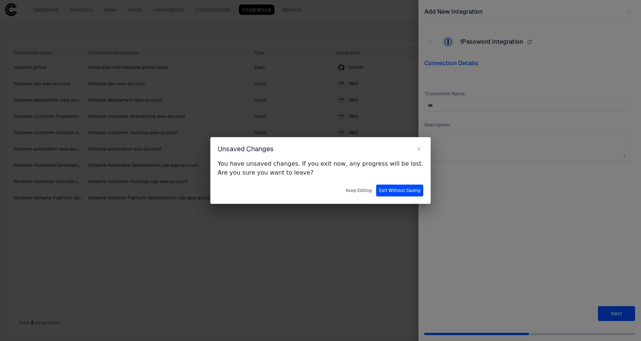
click at [377, 191] on button "Exit Without Saving" at bounding box center [399, 191] width 47 height 12
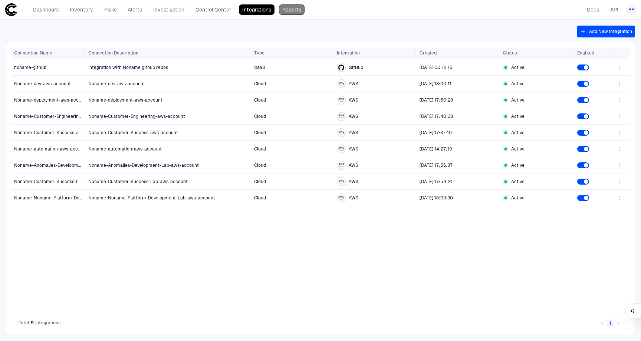
click at [297, 7] on link "Reports" at bounding box center [292, 9] width 26 height 10
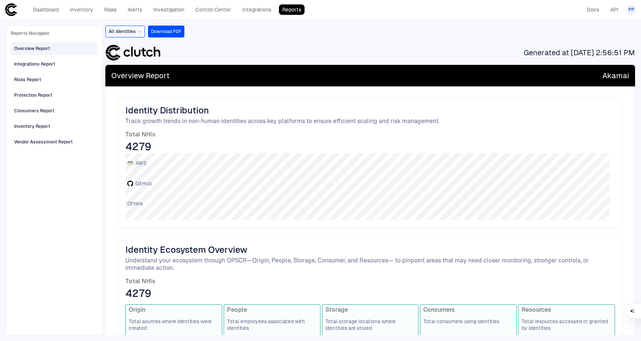
click at [132, 34] on span "All Identities" at bounding box center [122, 32] width 27 height 6
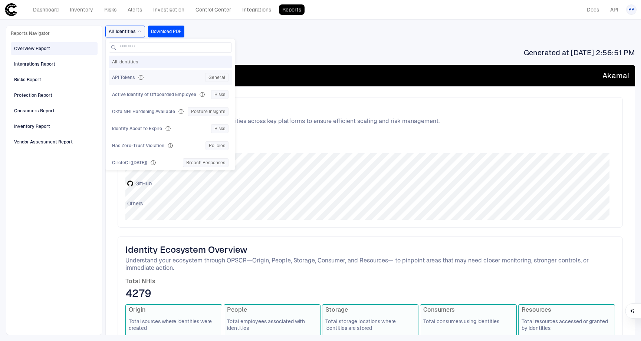
click at [129, 77] on span "API Tokens" at bounding box center [123, 78] width 23 height 6
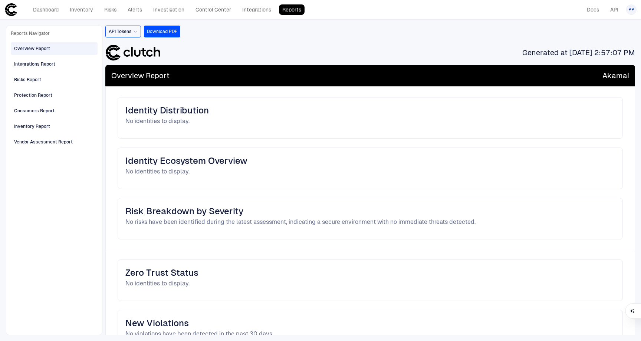
click at [126, 31] on span "API Tokens" at bounding box center [120, 32] width 23 height 6
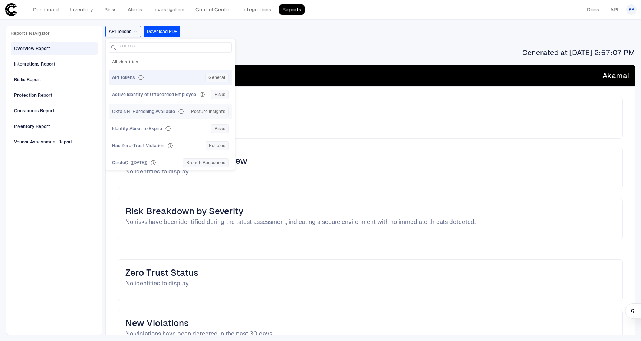
click at [136, 113] on span "Okta NHI Hardening Available" at bounding box center [143, 112] width 63 height 6
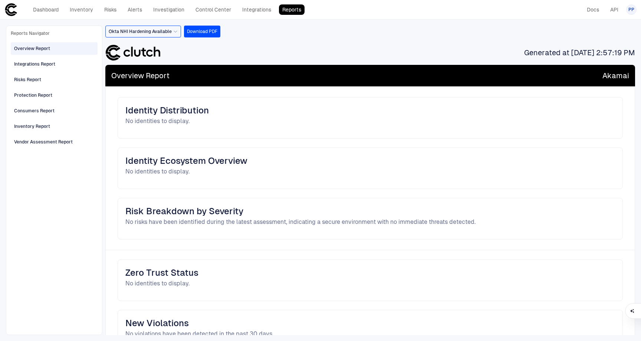
click at [113, 33] on span "Okta NHI Hardening Available" at bounding box center [140, 32] width 63 height 6
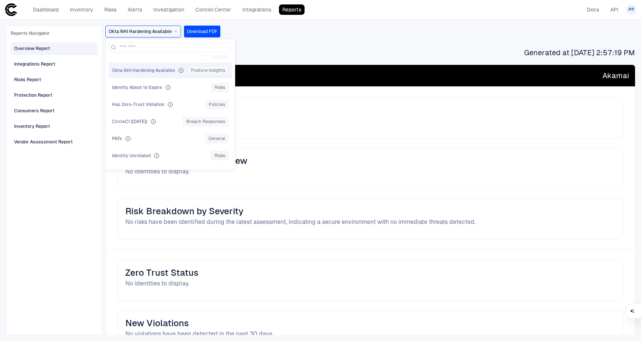
scroll to position [48, 0]
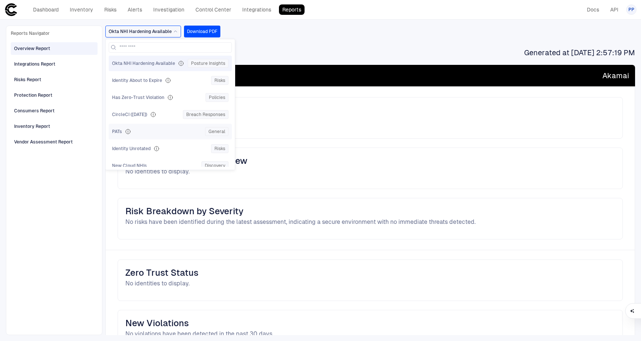
click at [113, 131] on span "PATs" at bounding box center [117, 132] width 10 height 6
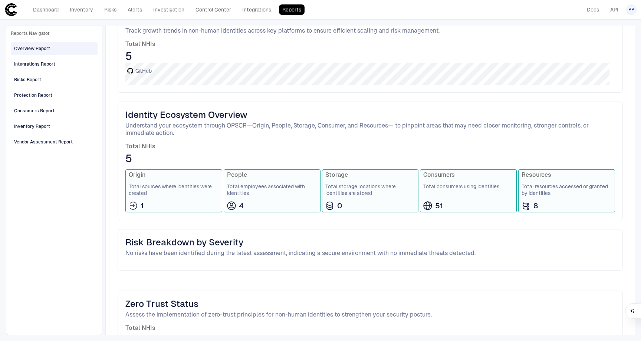
scroll to position [0, 0]
